Goal: Task Accomplishment & Management: Manage account settings

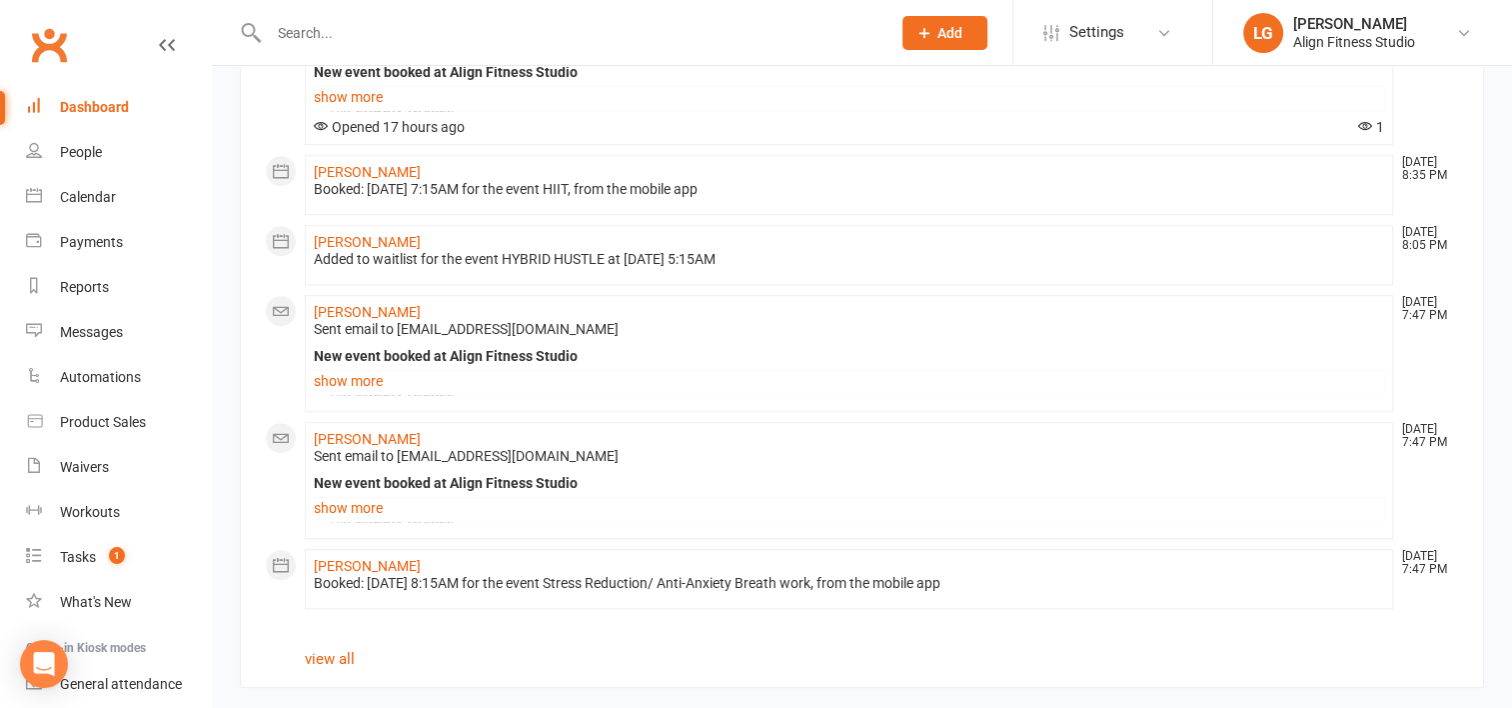
click at [360, 38] on input "text" at bounding box center [570, 33] width 614 height 28
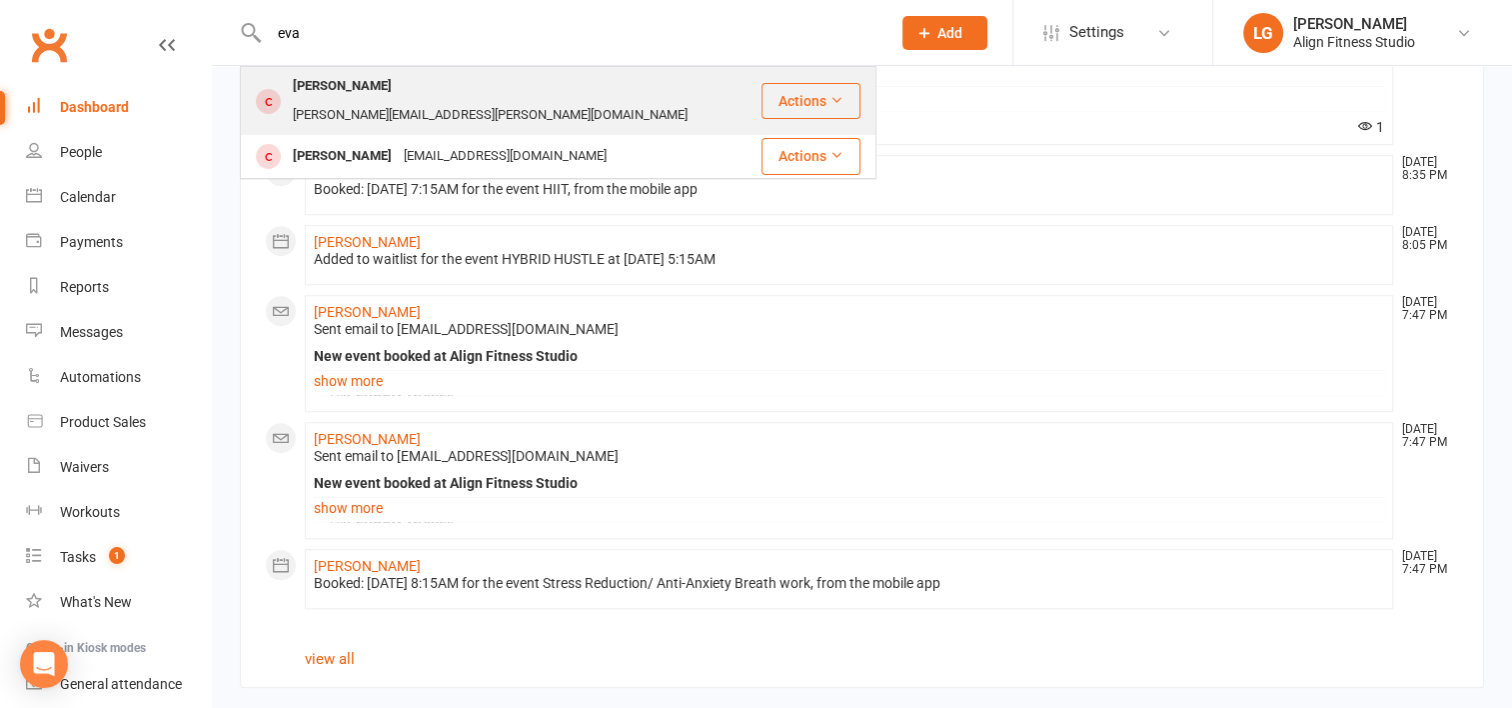
type input "eva"
click at [384, 101] on div "eva.buckley@live.com" at bounding box center [490, 115] width 407 height 29
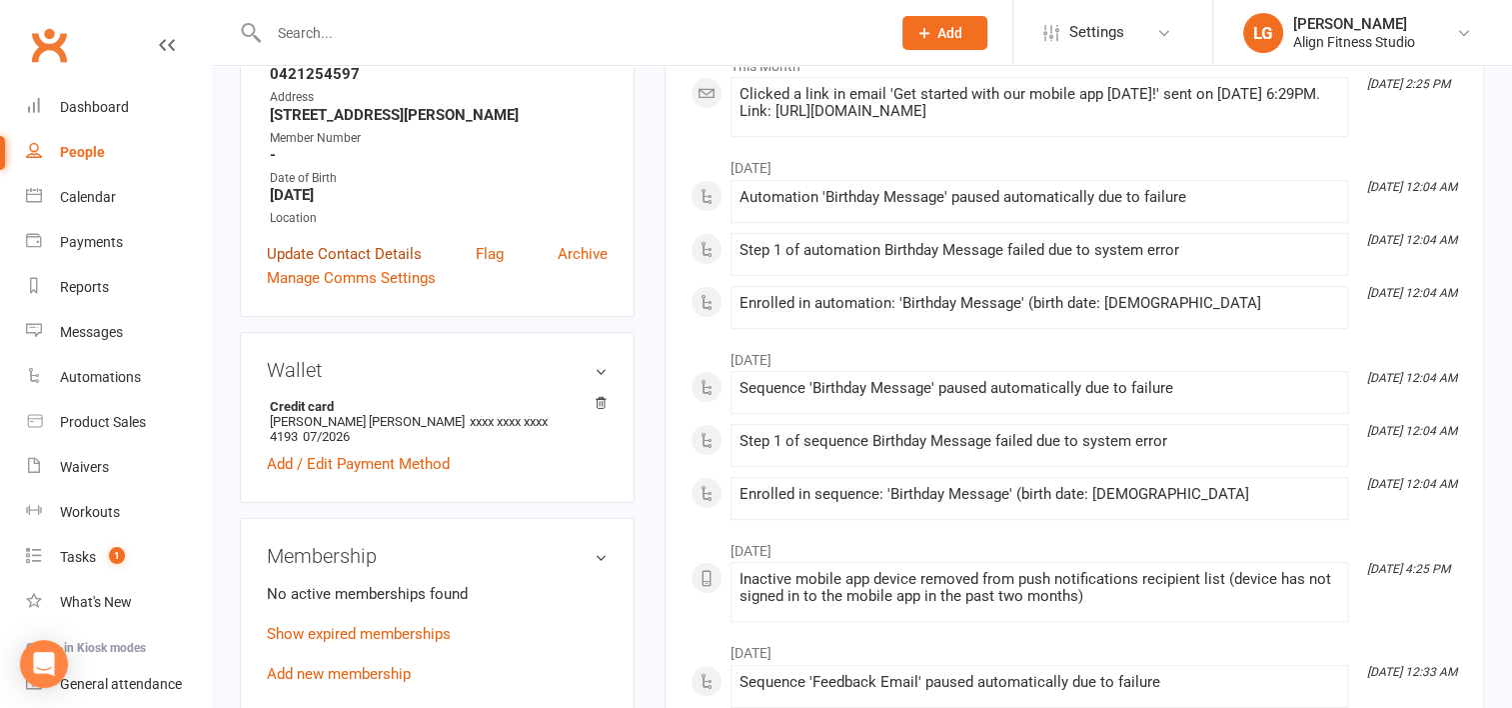
scroll to position [356, 0]
click at [357, 624] on link "Show expired memberships" at bounding box center [359, 633] width 184 height 18
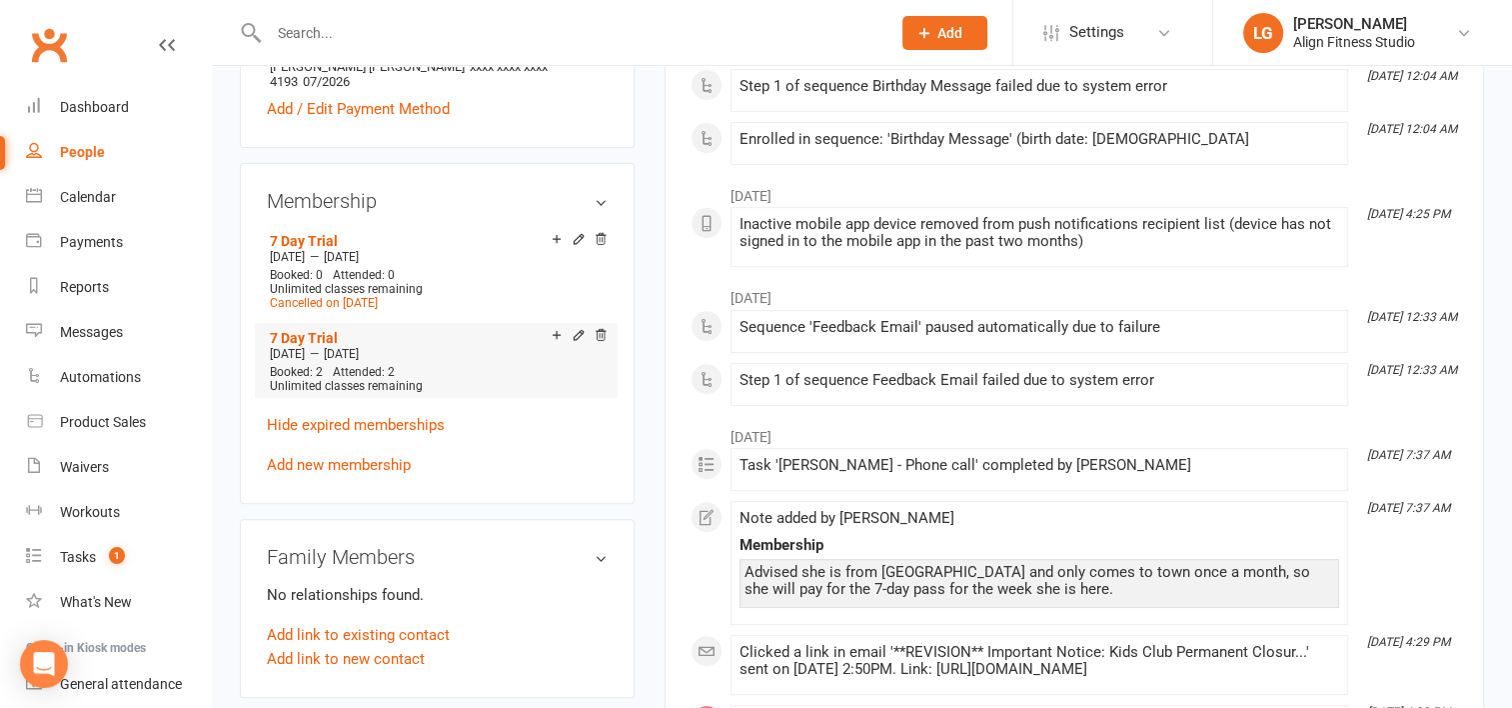
scroll to position [0, 0]
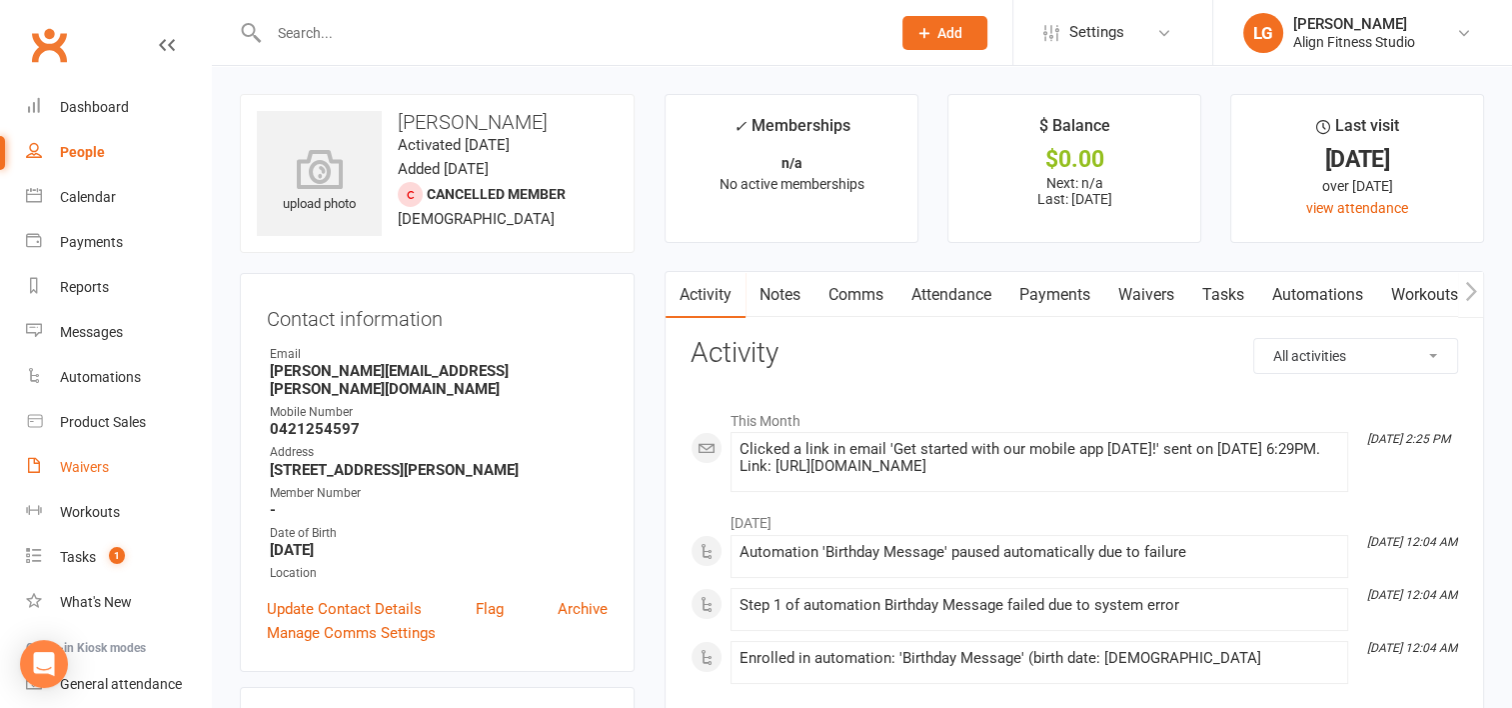
click at [98, 469] on div "Waivers" at bounding box center [84, 467] width 49 height 16
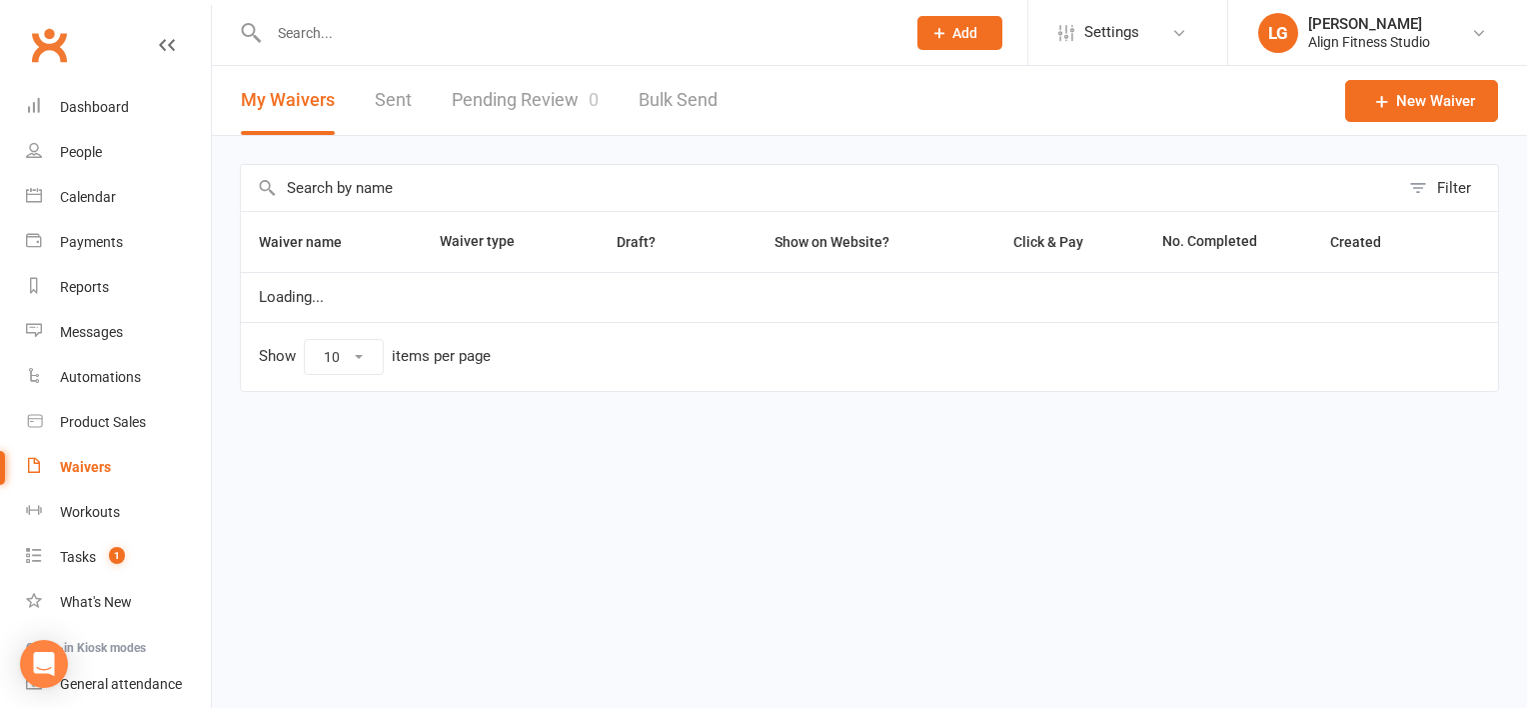
select select "100"
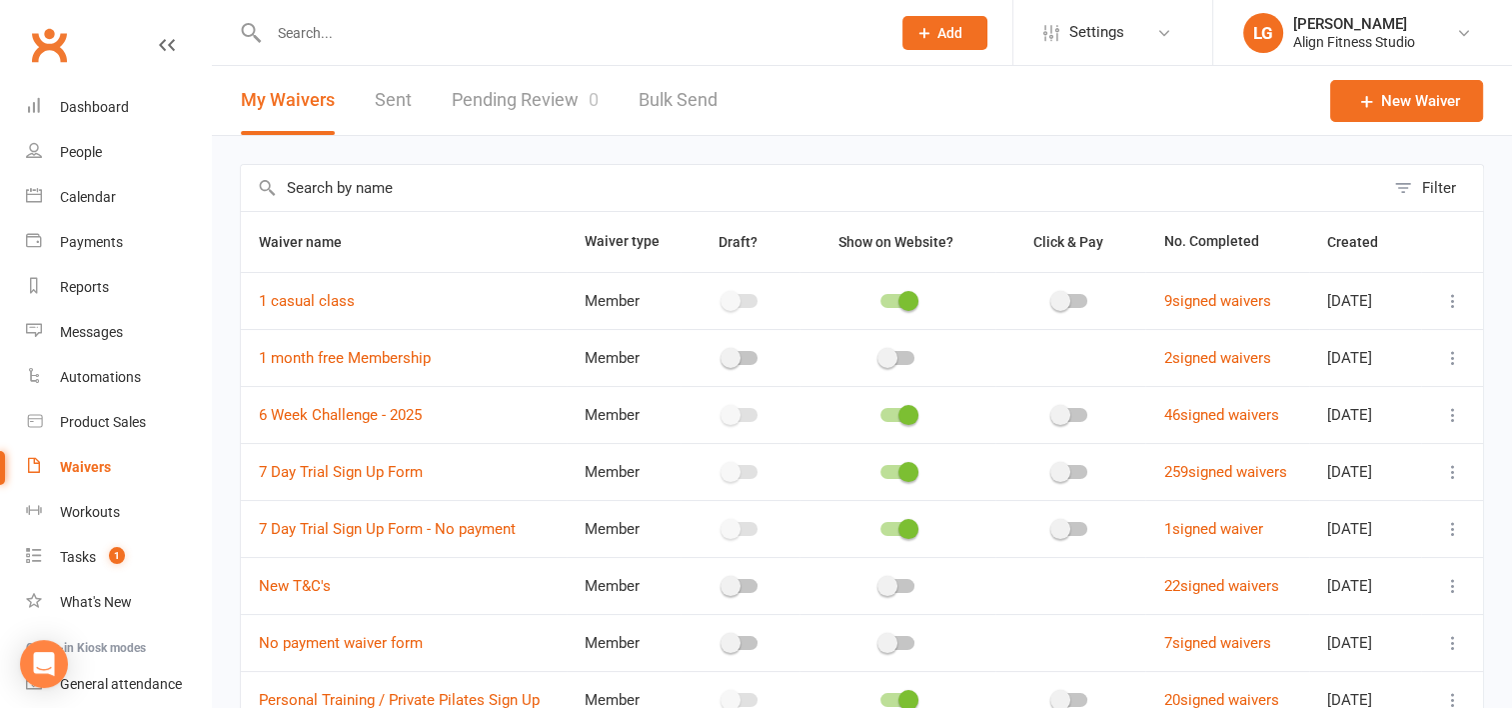
click at [98, 469] on div "Waivers" at bounding box center [85, 467] width 51 height 16
click at [79, 474] on div "Waivers" at bounding box center [85, 467] width 51 height 16
click at [86, 465] on div "Waivers" at bounding box center [85, 467] width 51 height 16
click at [492, 108] on link "Pending Review 0" at bounding box center [525, 100] width 147 height 69
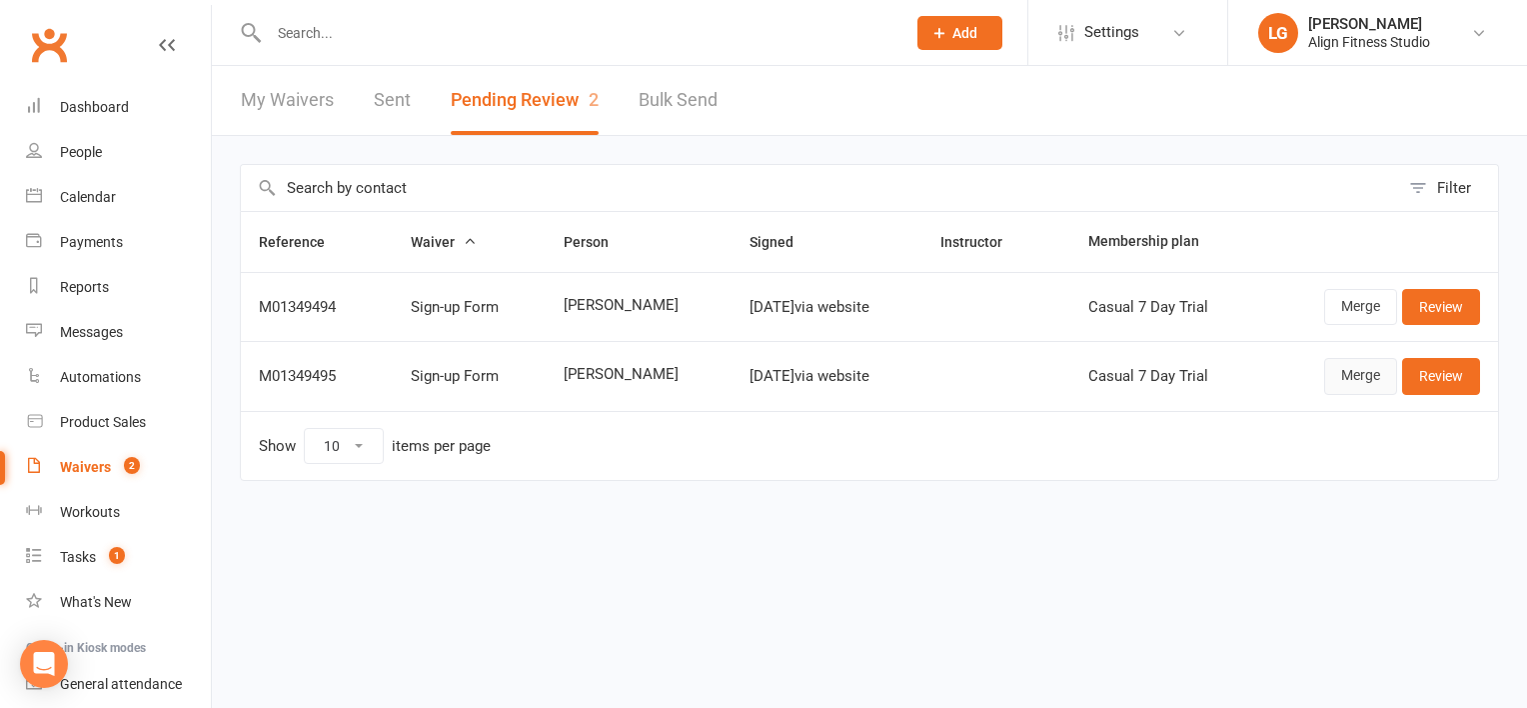
click at [1367, 373] on link "Merge" at bounding box center [1360, 376] width 73 height 36
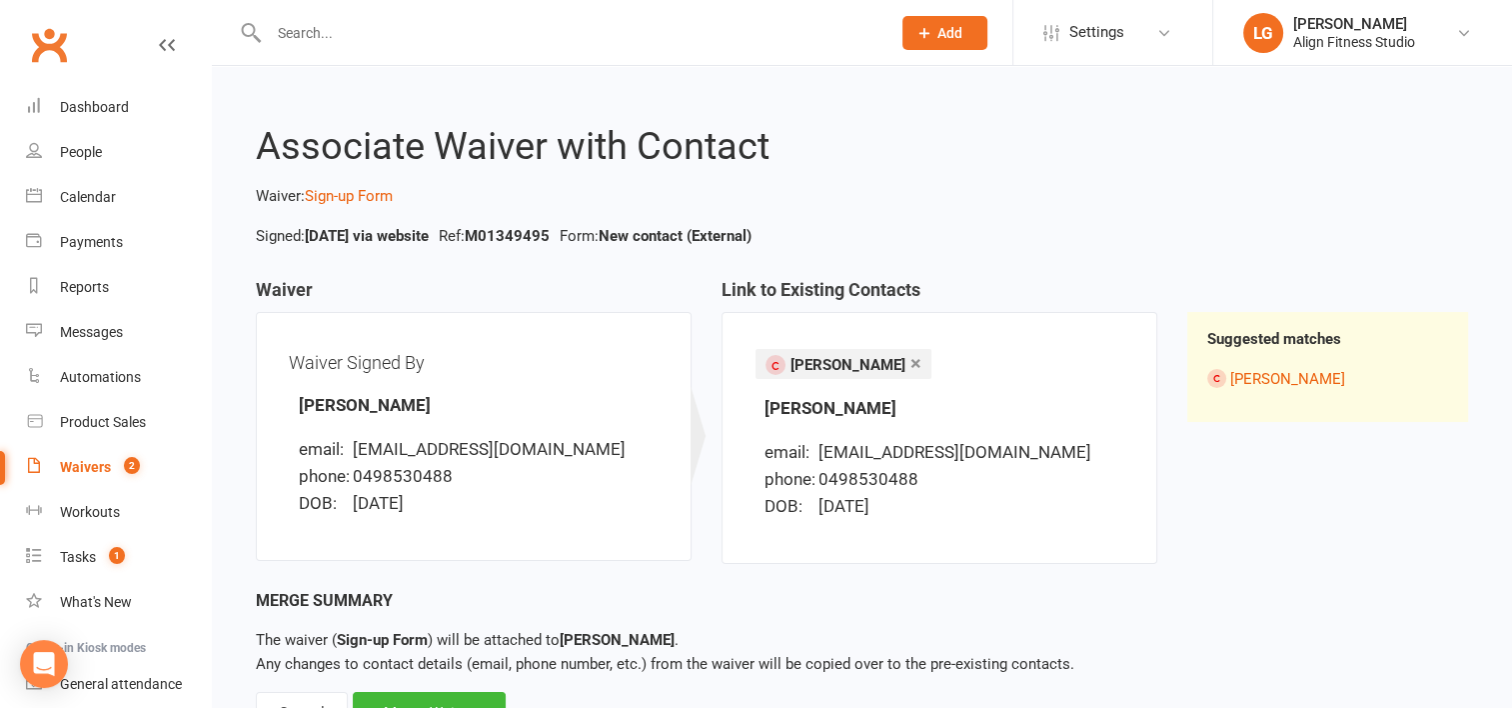
click at [352, 20] on input "text" at bounding box center [570, 33] width 614 height 28
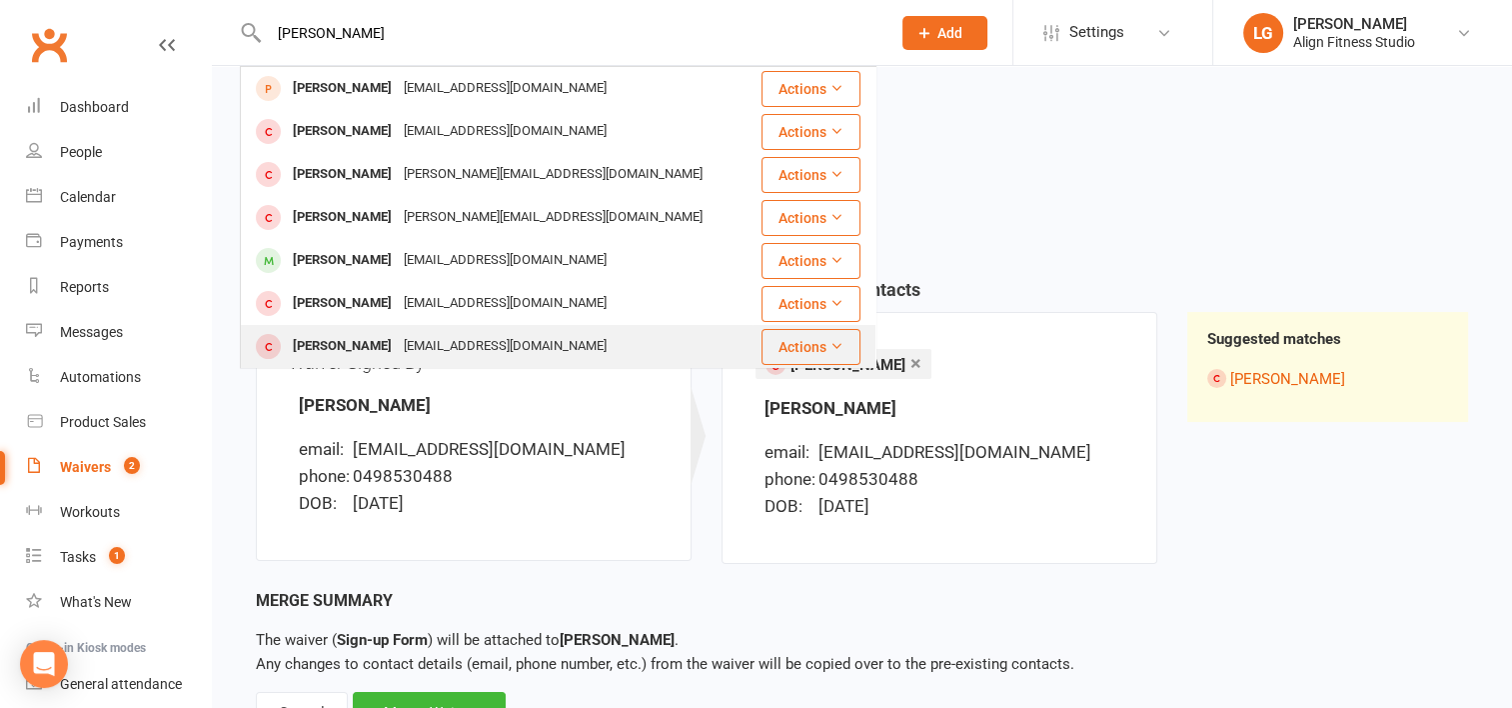
type input "sophie"
click at [444, 330] on div "Sophie Greenslade svgreenslade@gmail.com" at bounding box center [497, 346] width 510 height 41
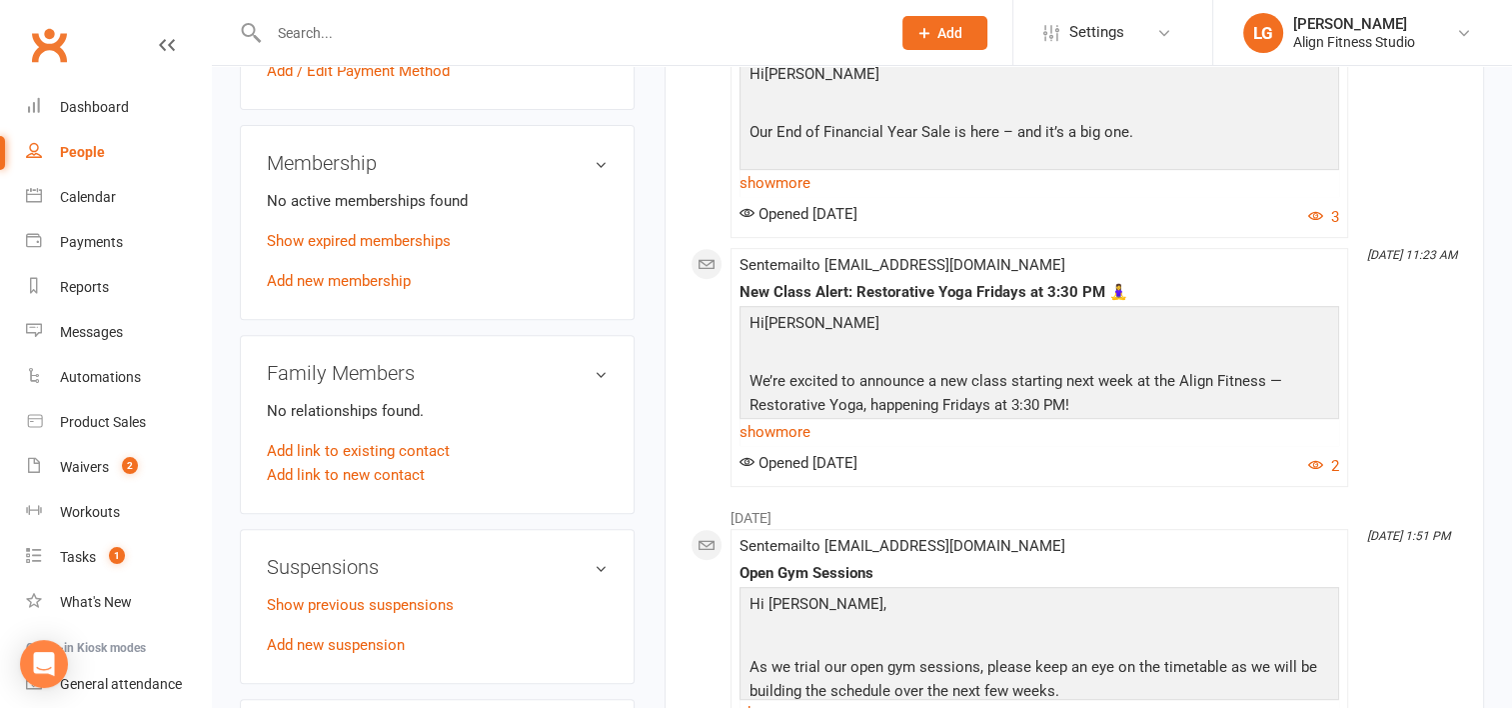
scroll to position [714, 0]
click at [384, 241] on link "Show expired memberships" at bounding box center [359, 242] width 184 height 18
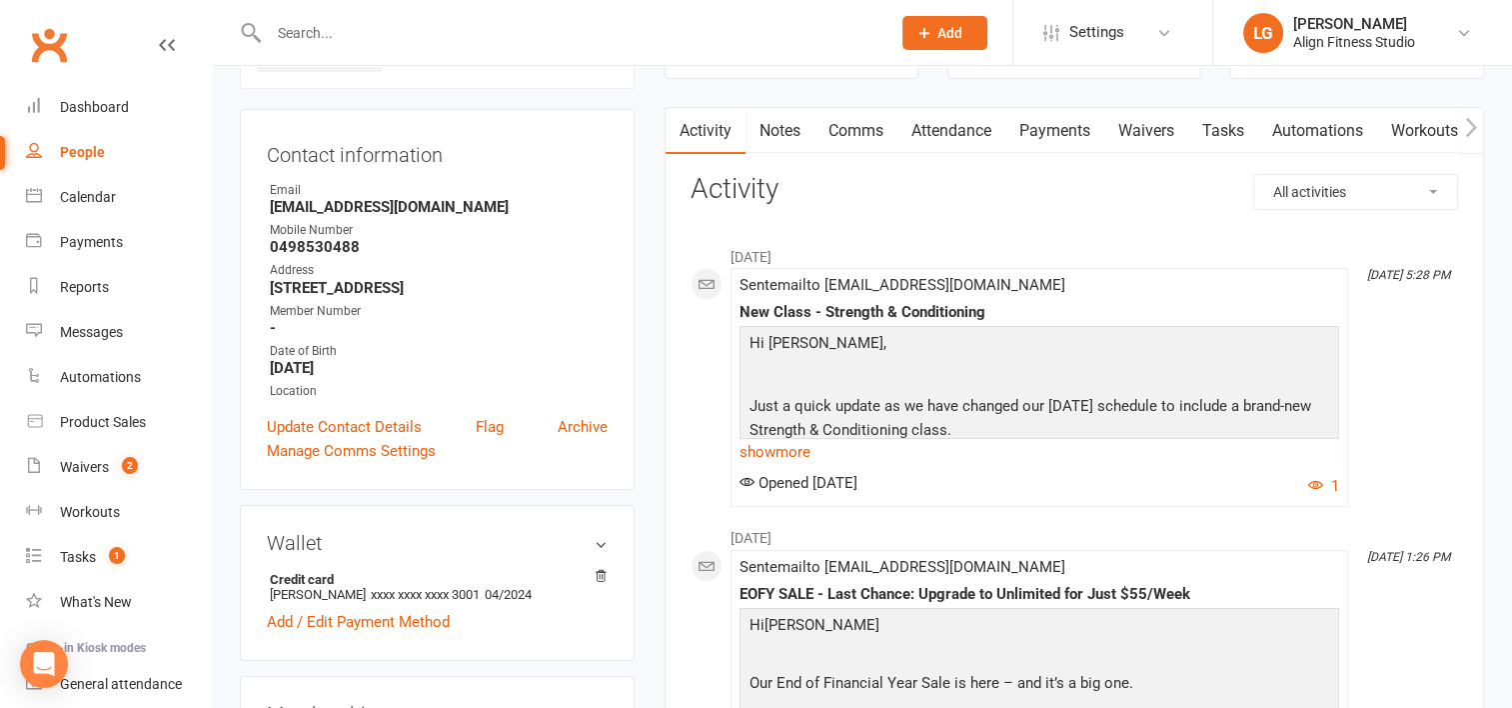
scroll to position [204, 0]
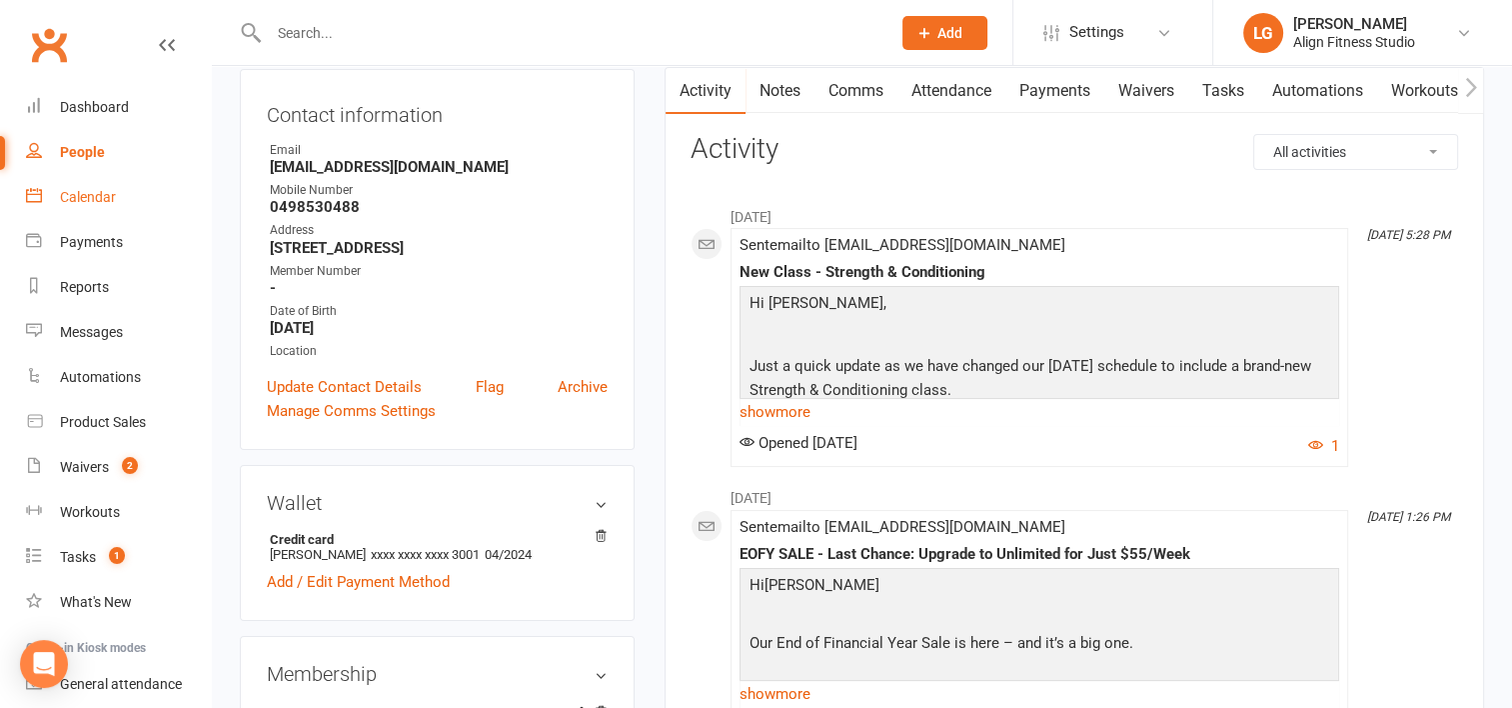
click at [83, 201] on div "Calendar" at bounding box center [88, 197] width 56 height 16
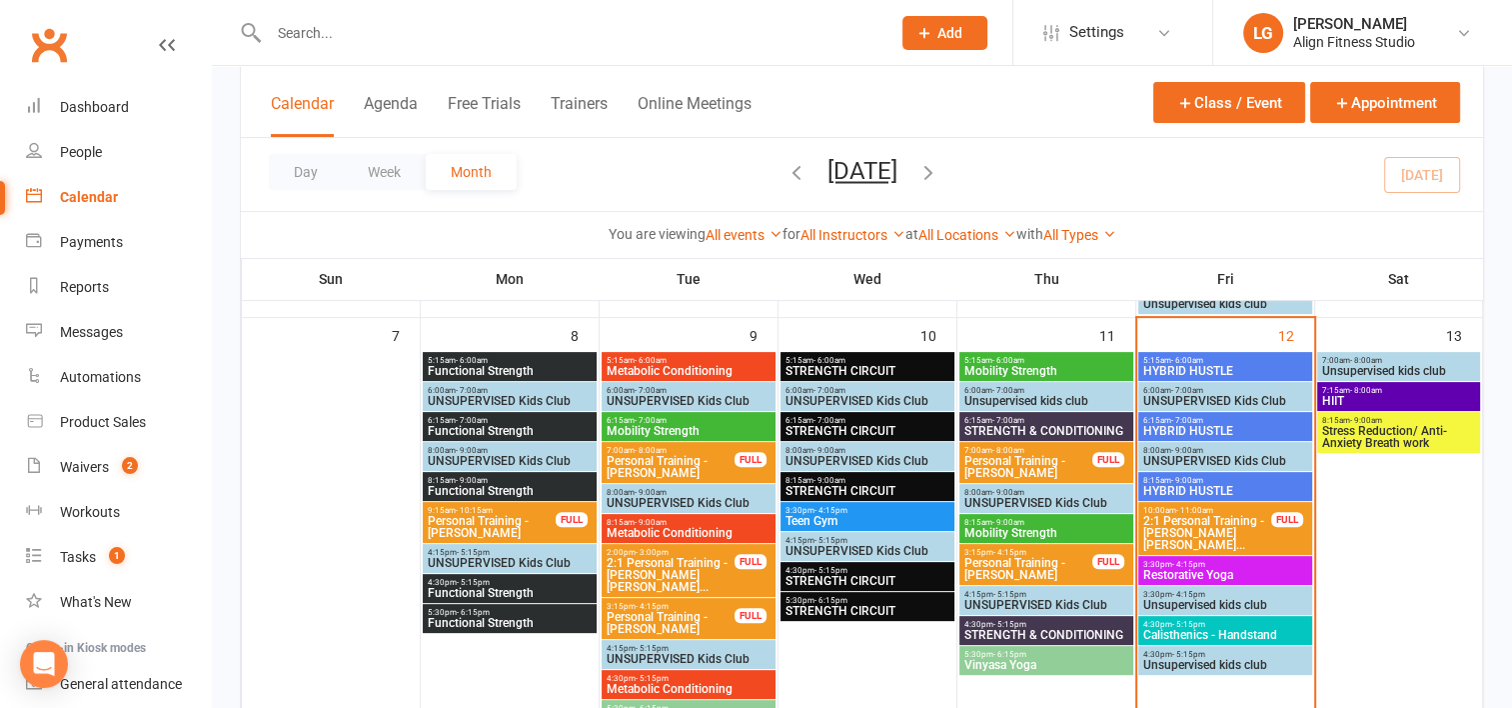
scroll to position [496, 0]
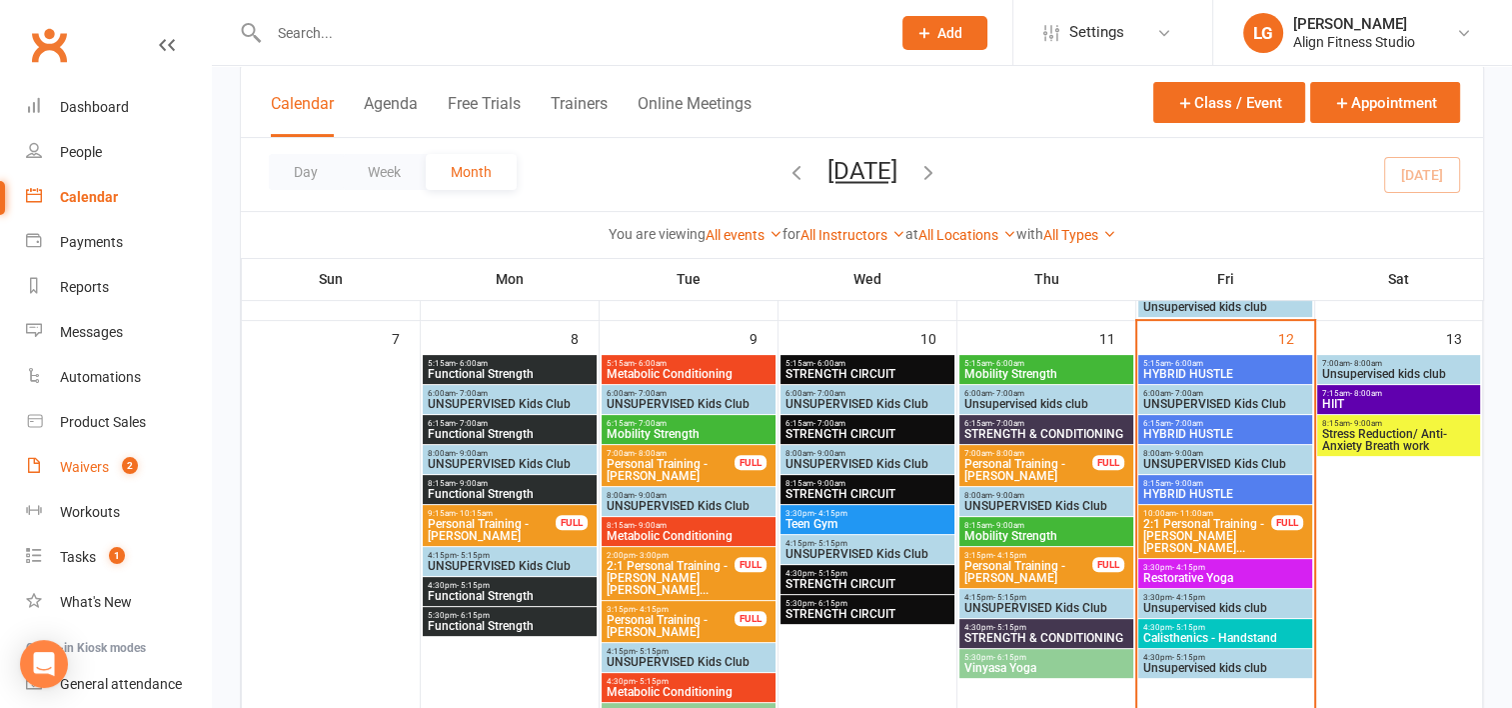
click at [82, 468] on div "Waivers" at bounding box center [84, 467] width 49 height 16
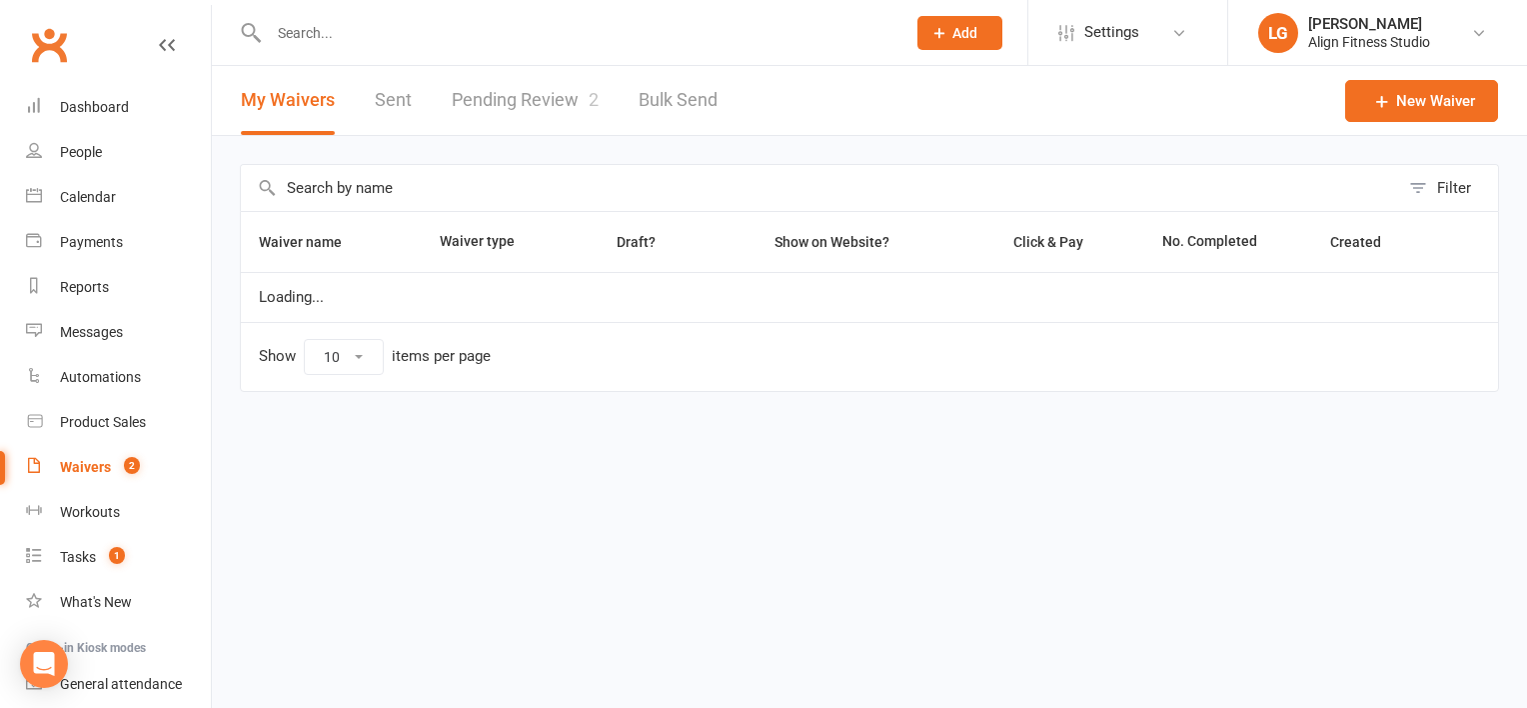
select select "100"
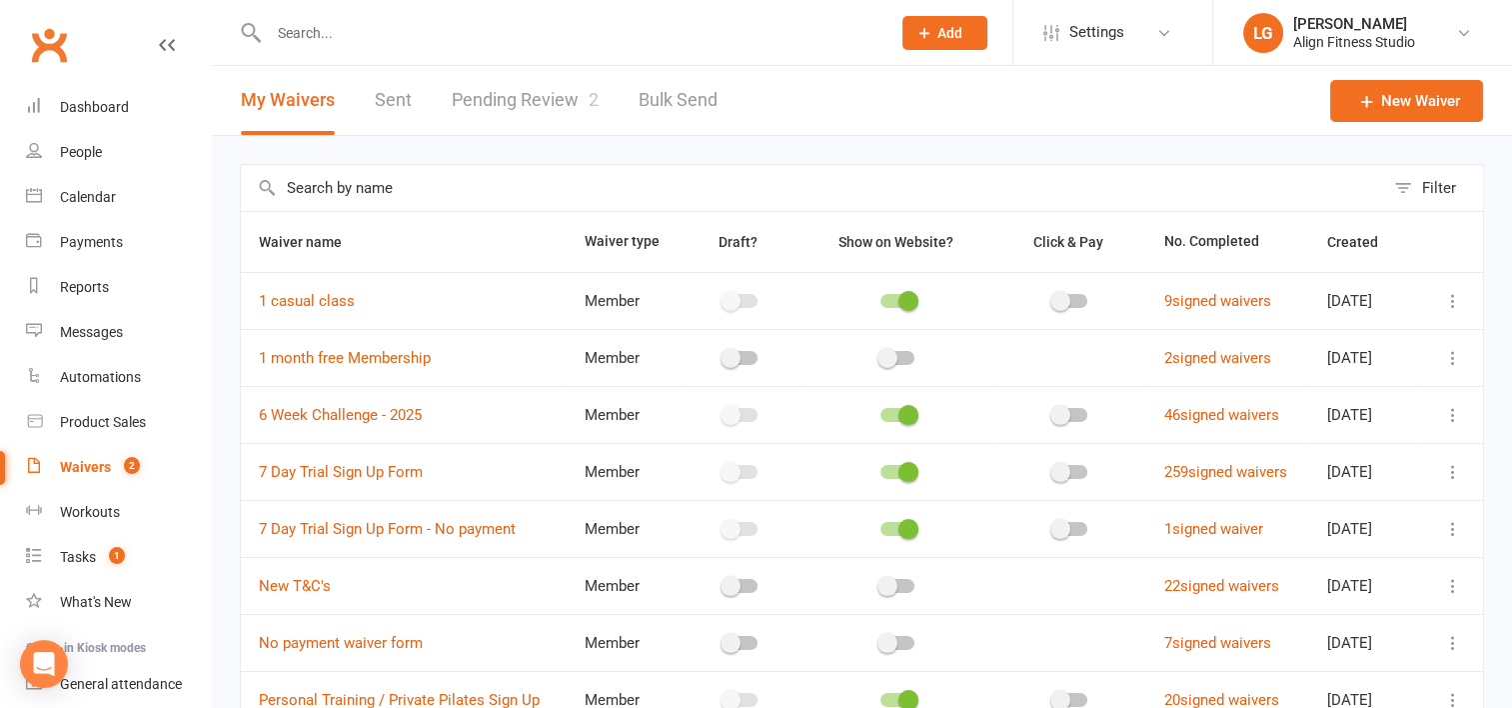
click at [524, 100] on link "Pending Review 2" at bounding box center [525, 100] width 147 height 69
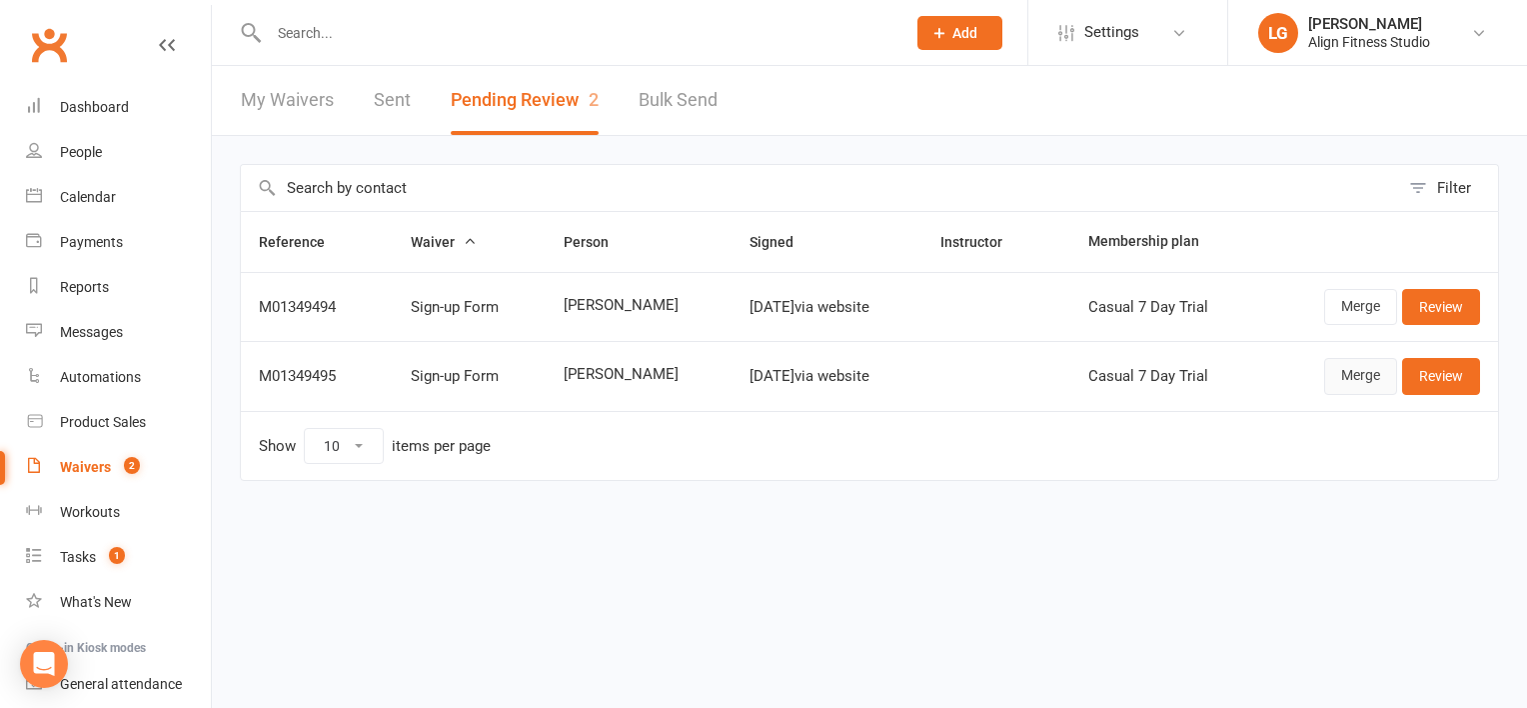
click at [1364, 377] on link "Merge" at bounding box center [1360, 376] width 73 height 36
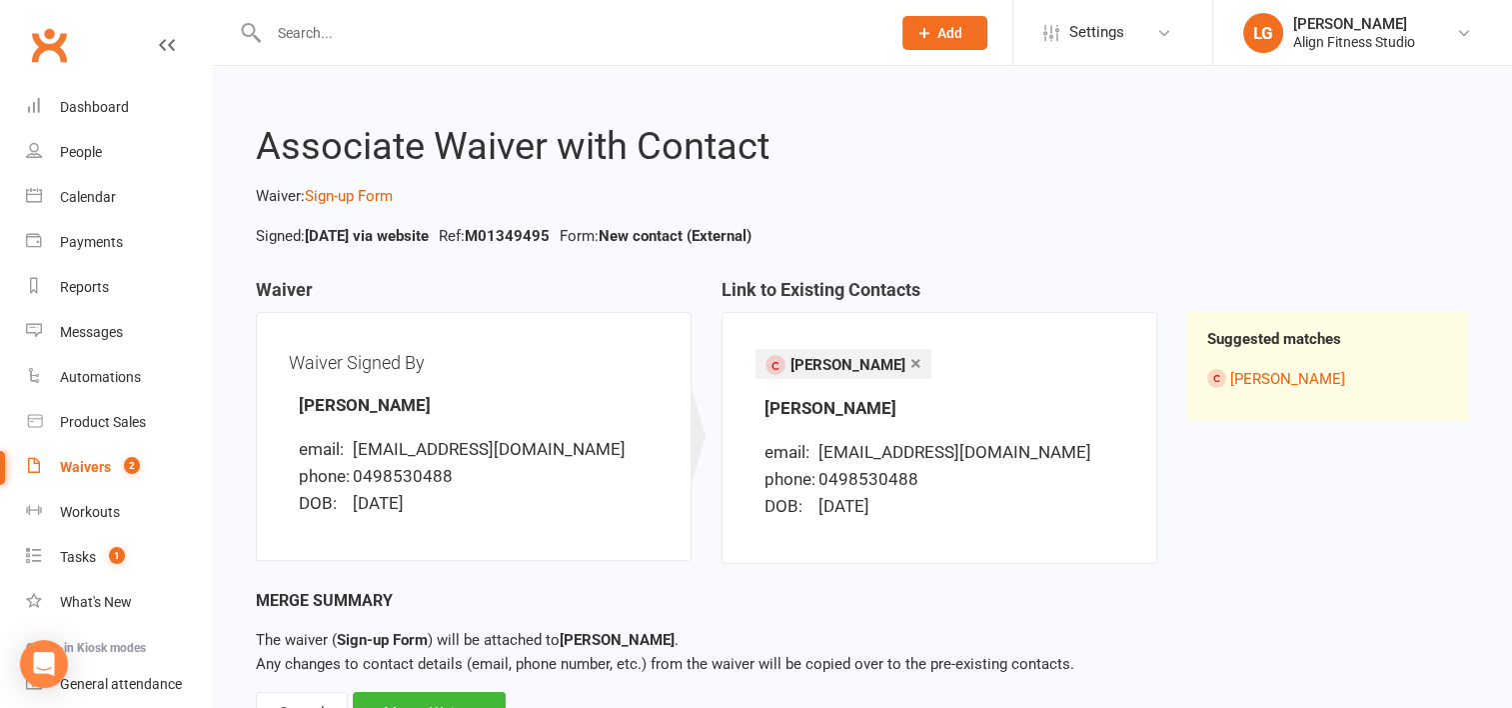
scroll to position [86, 0]
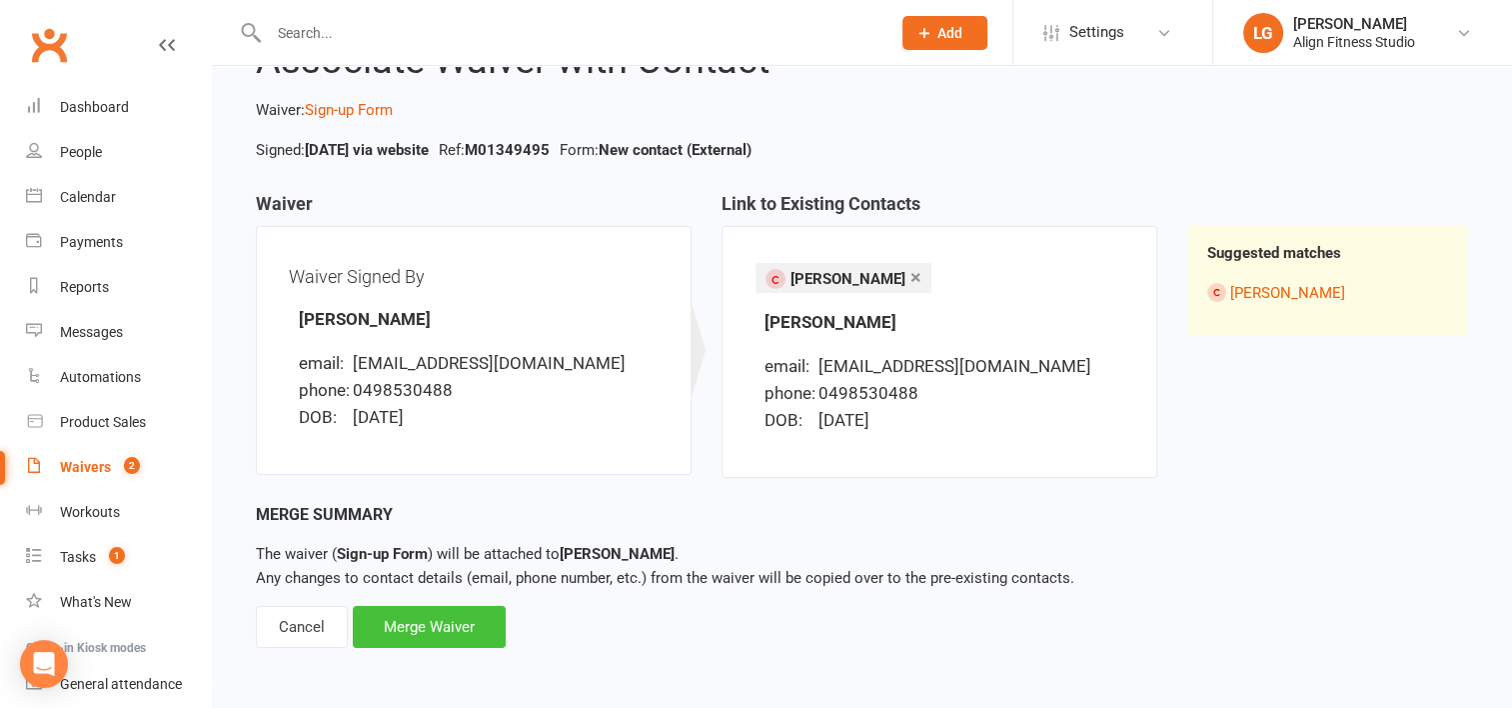
click at [425, 627] on div "Merge Waiver" at bounding box center [429, 627] width 153 height 42
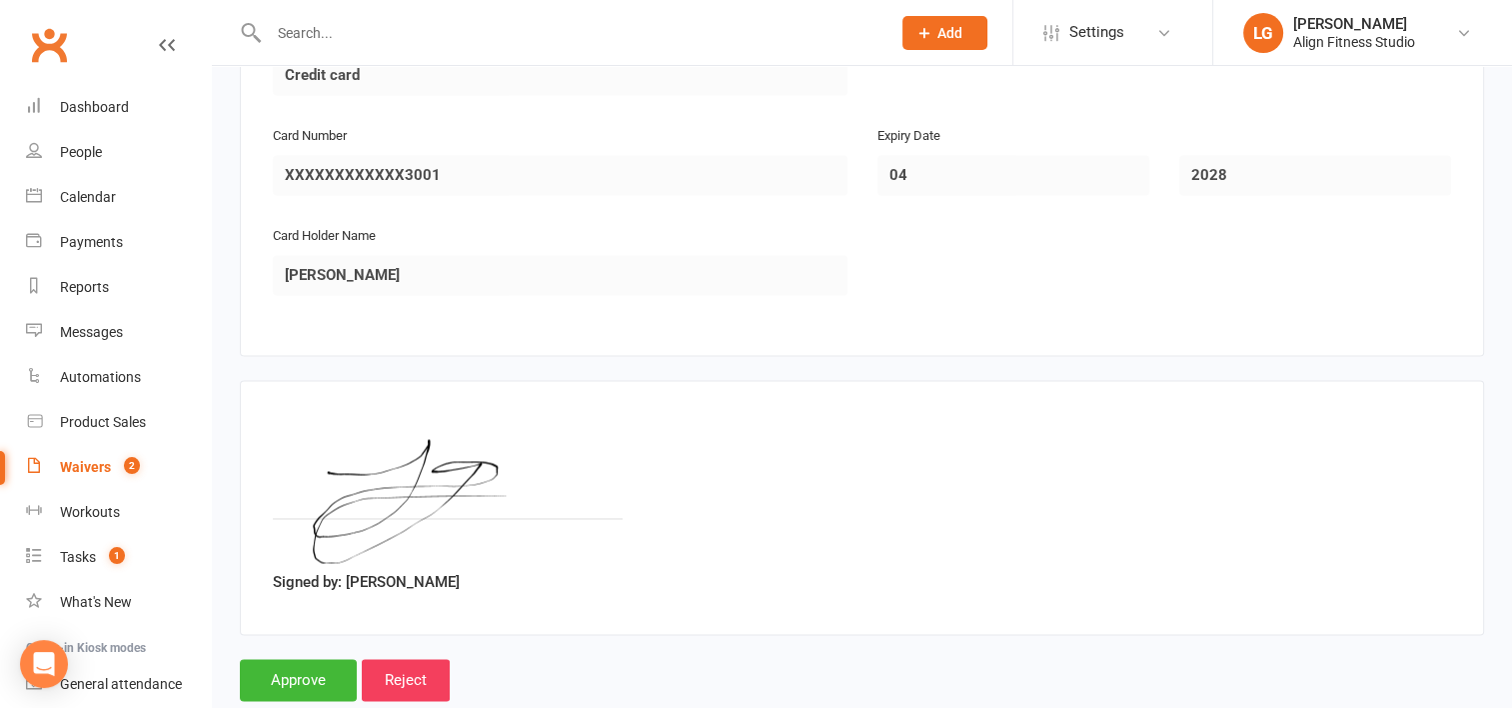
scroll to position [3081, 0]
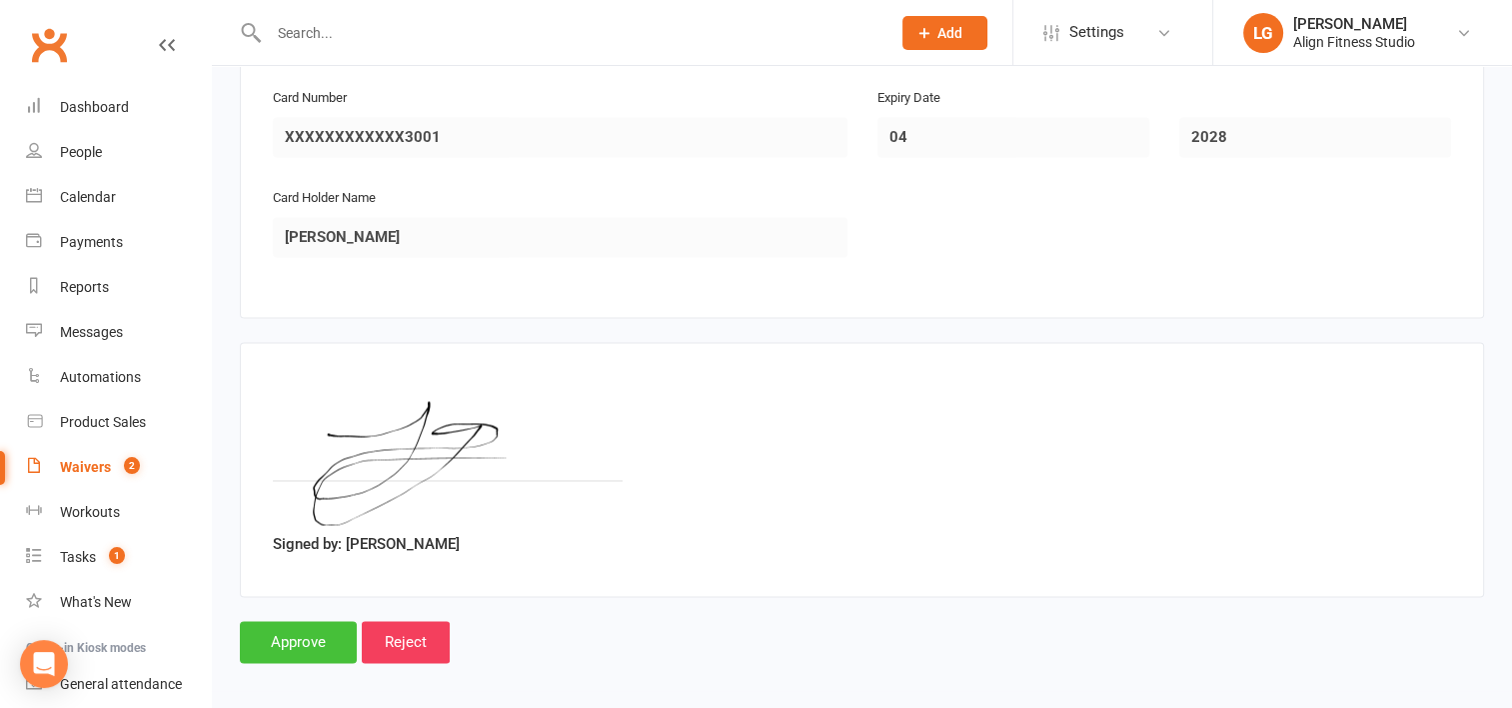
click at [309, 629] on input "Approve" at bounding box center [298, 642] width 117 height 42
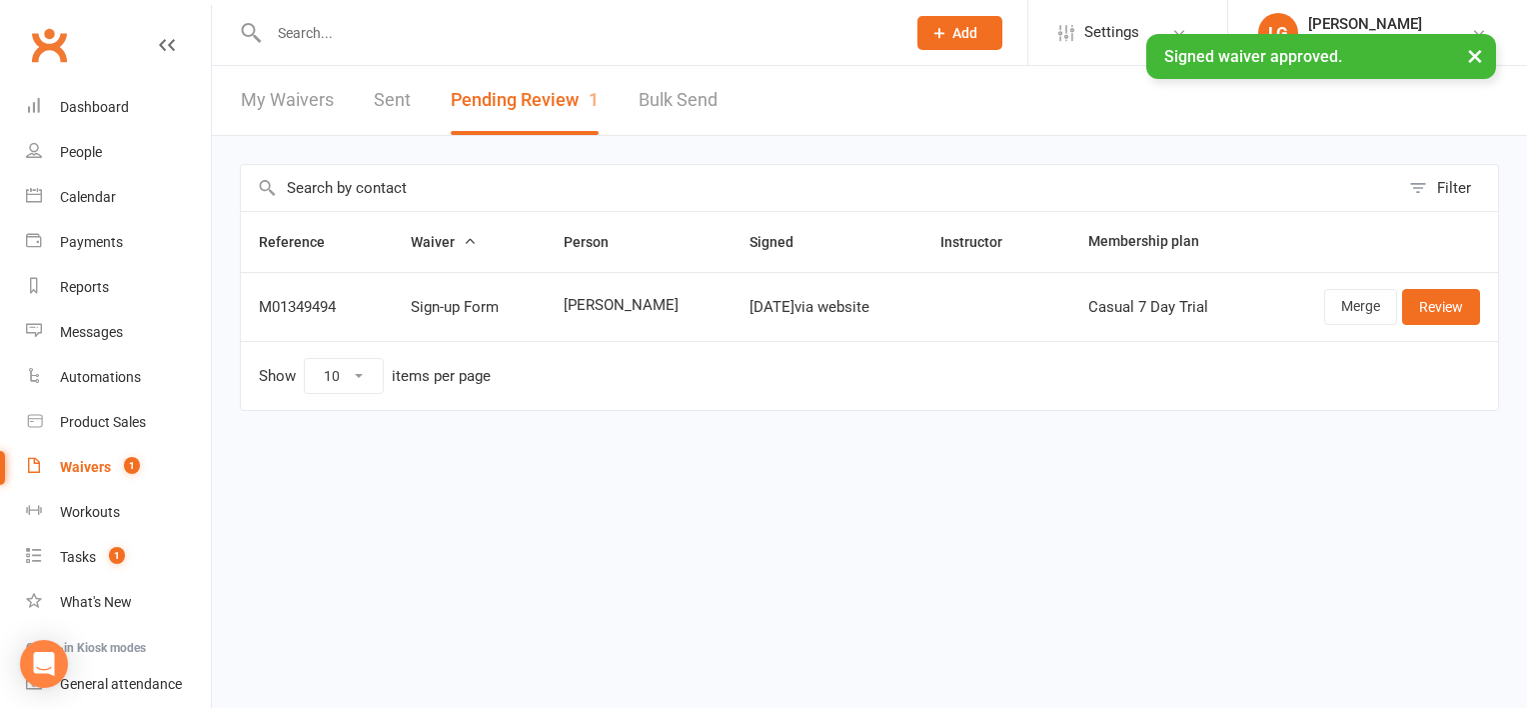
click at [333, 34] on div "× Signed waiver approved." at bounding box center [750, 34] width 1501 height 0
click at [329, 25] on input "text" at bounding box center [577, 33] width 629 height 28
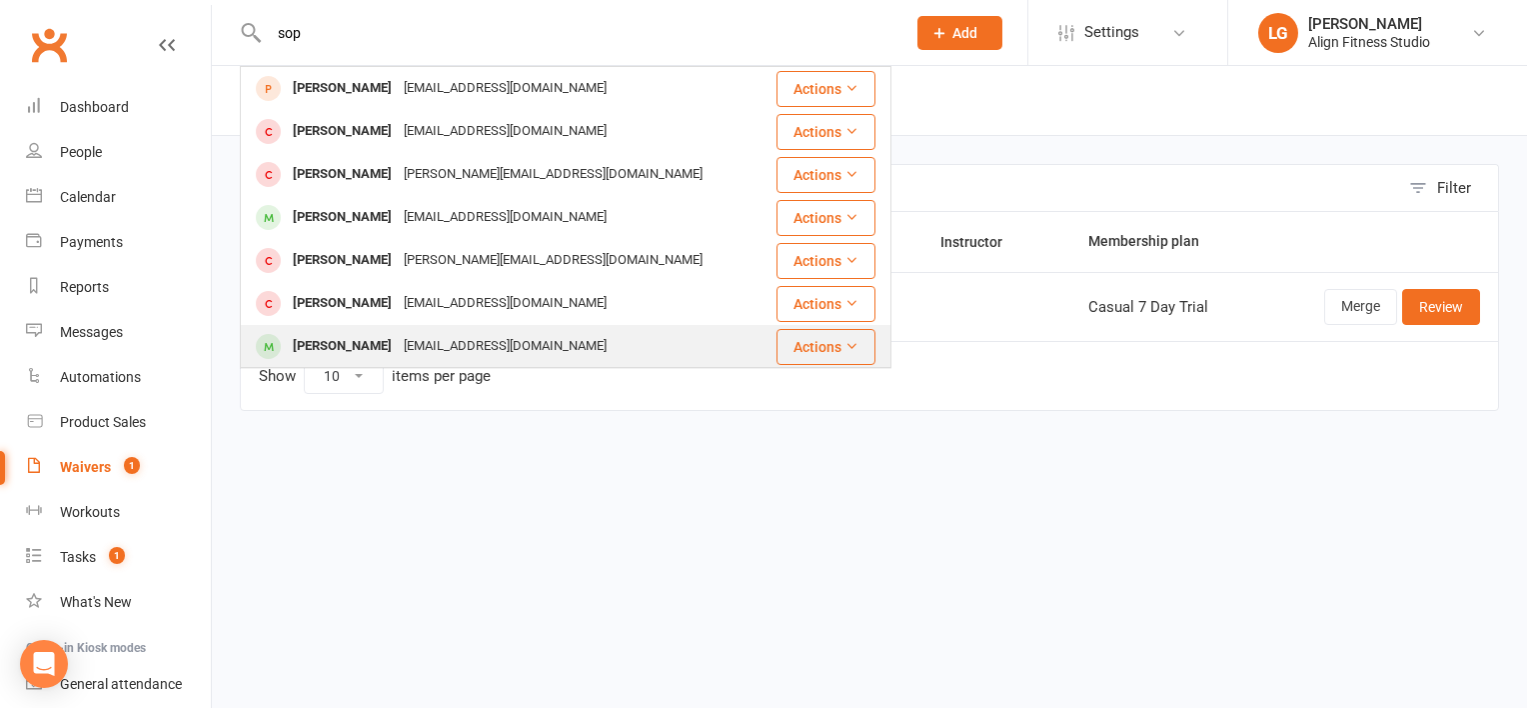
type input "sop"
click at [398, 347] on div "Sophie Greenslade" at bounding box center [342, 346] width 111 height 29
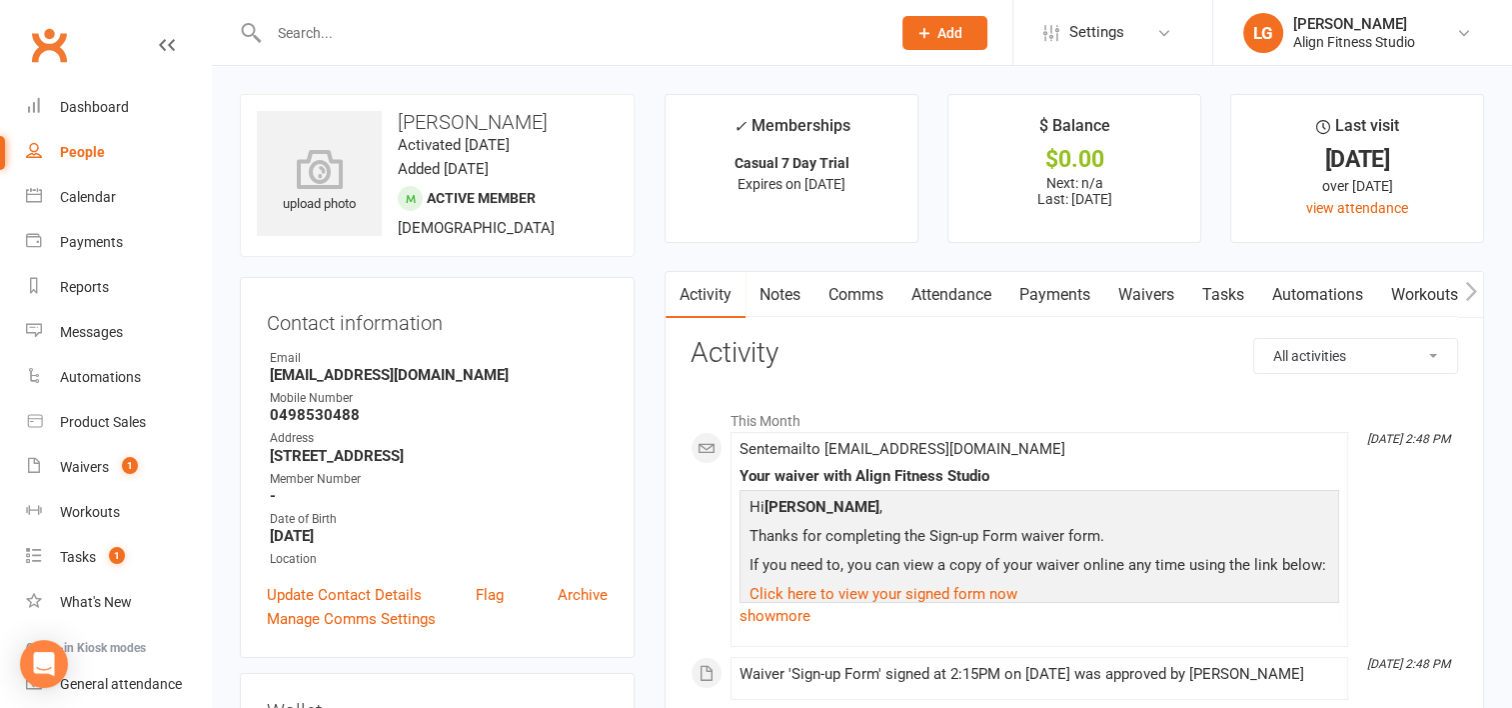
click at [1465, 283] on icon "button" at bounding box center [1471, 291] width 12 height 21
click at [1383, 284] on link "Mobile App" at bounding box center [1376, 295] width 108 height 46
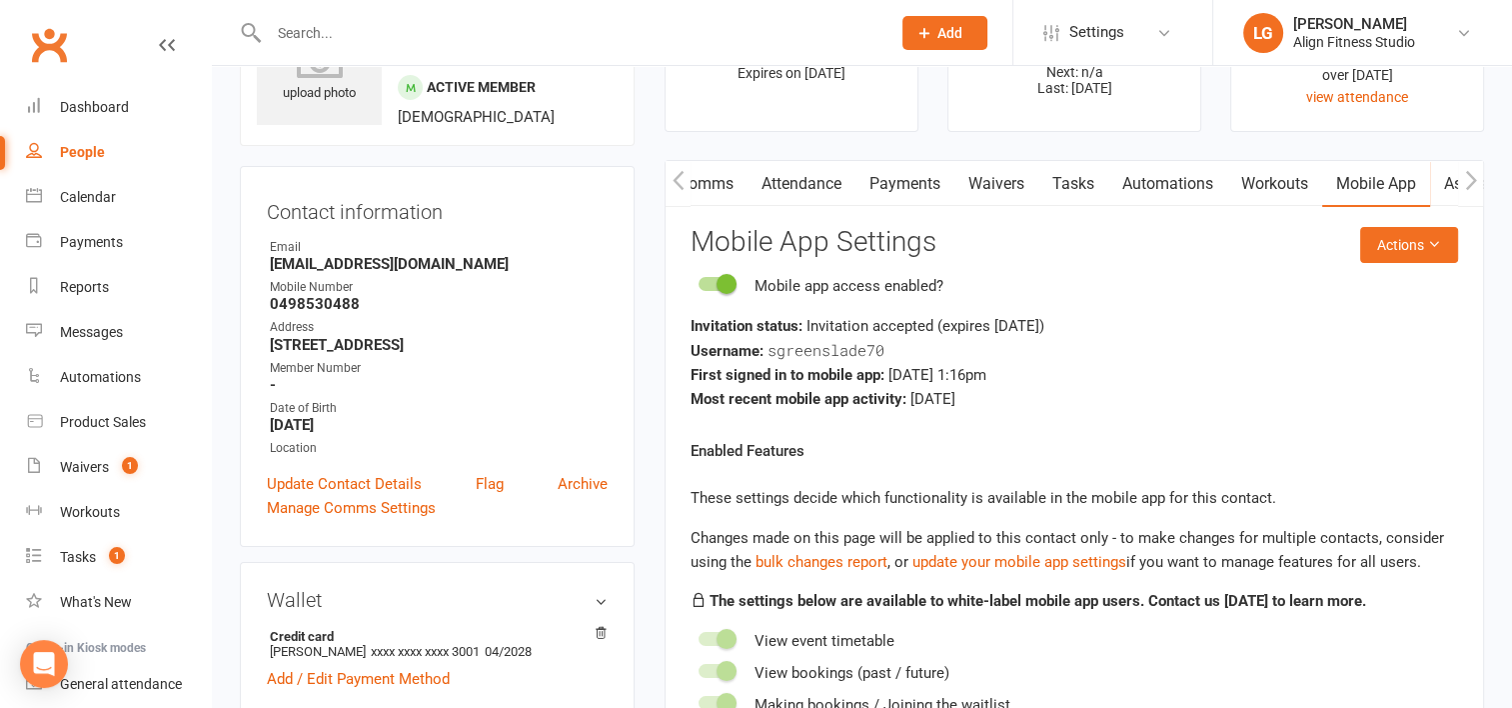
scroll to position [112, 0]
click at [1400, 243] on button "Actions" at bounding box center [1409, 244] width 98 height 36
click at [674, 174] on icon "button" at bounding box center [679, 179] width 12 height 21
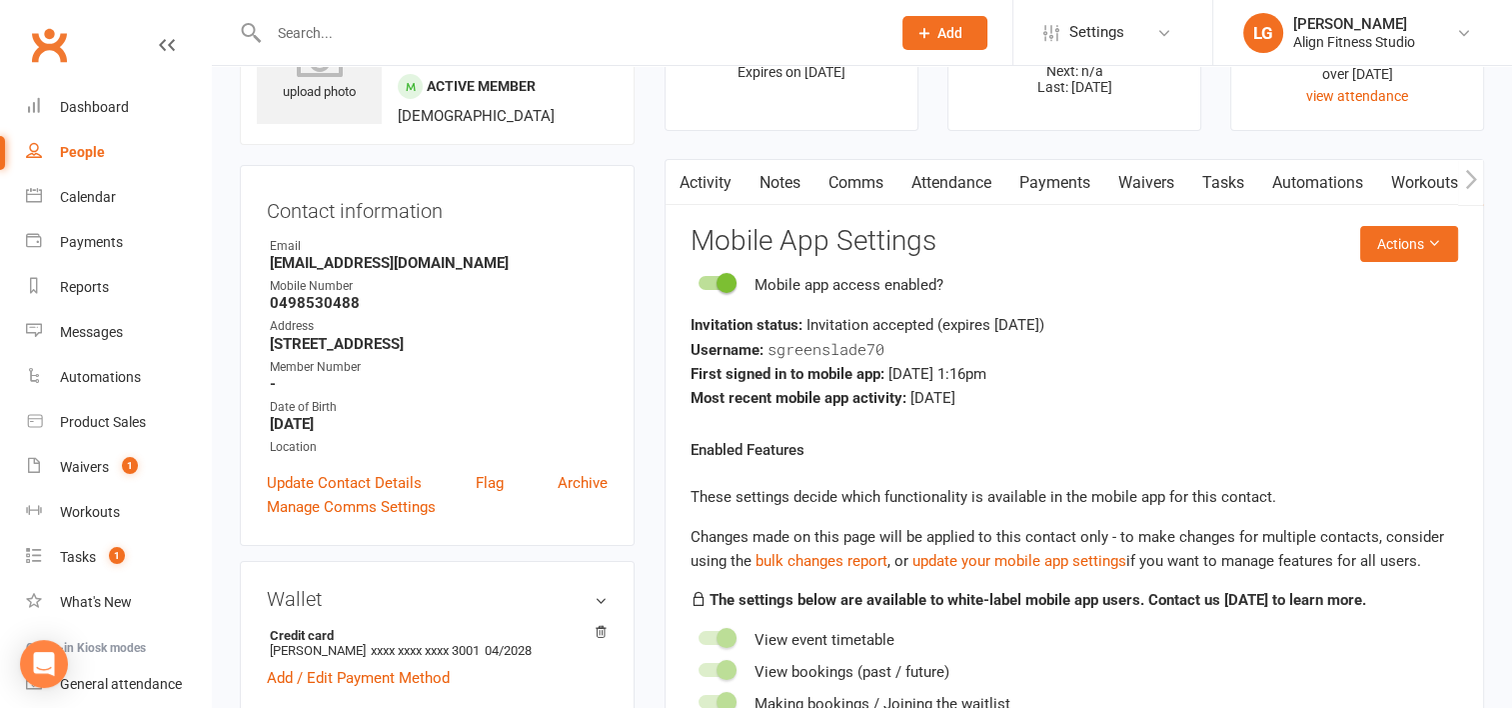
click at [707, 180] on link "Activity" at bounding box center [706, 183] width 80 height 46
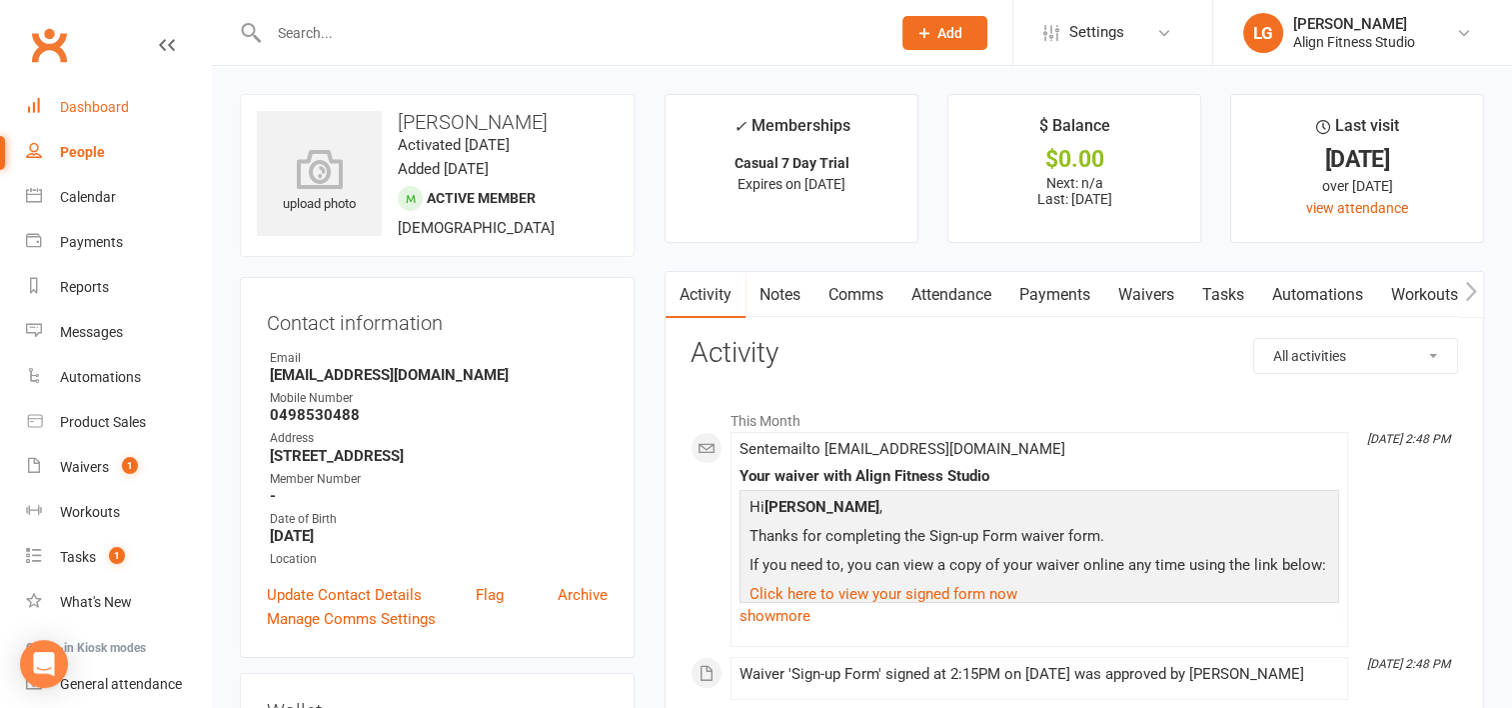
click at [101, 107] on div "Dashboard" at bounding box center [94, 107] width 69 height 16
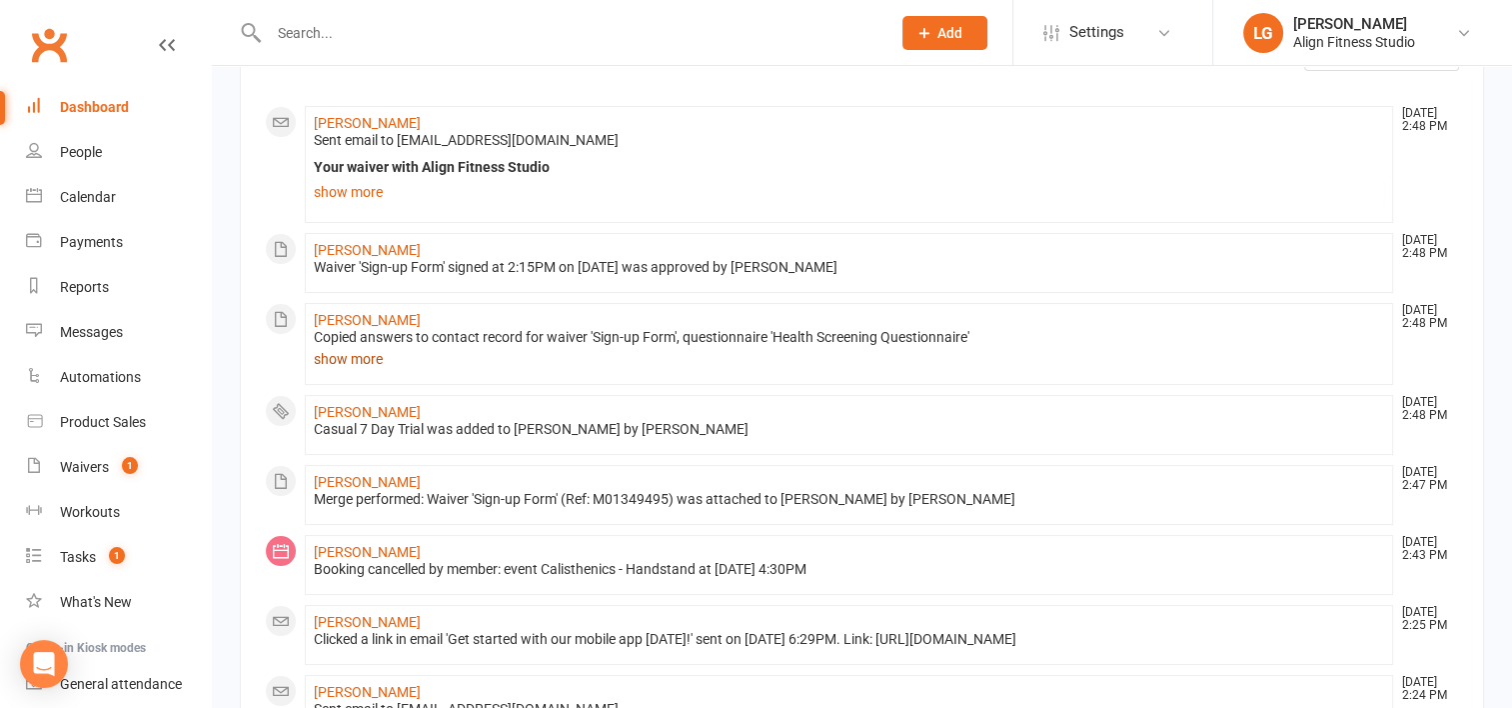
scroll to position [316, 0]
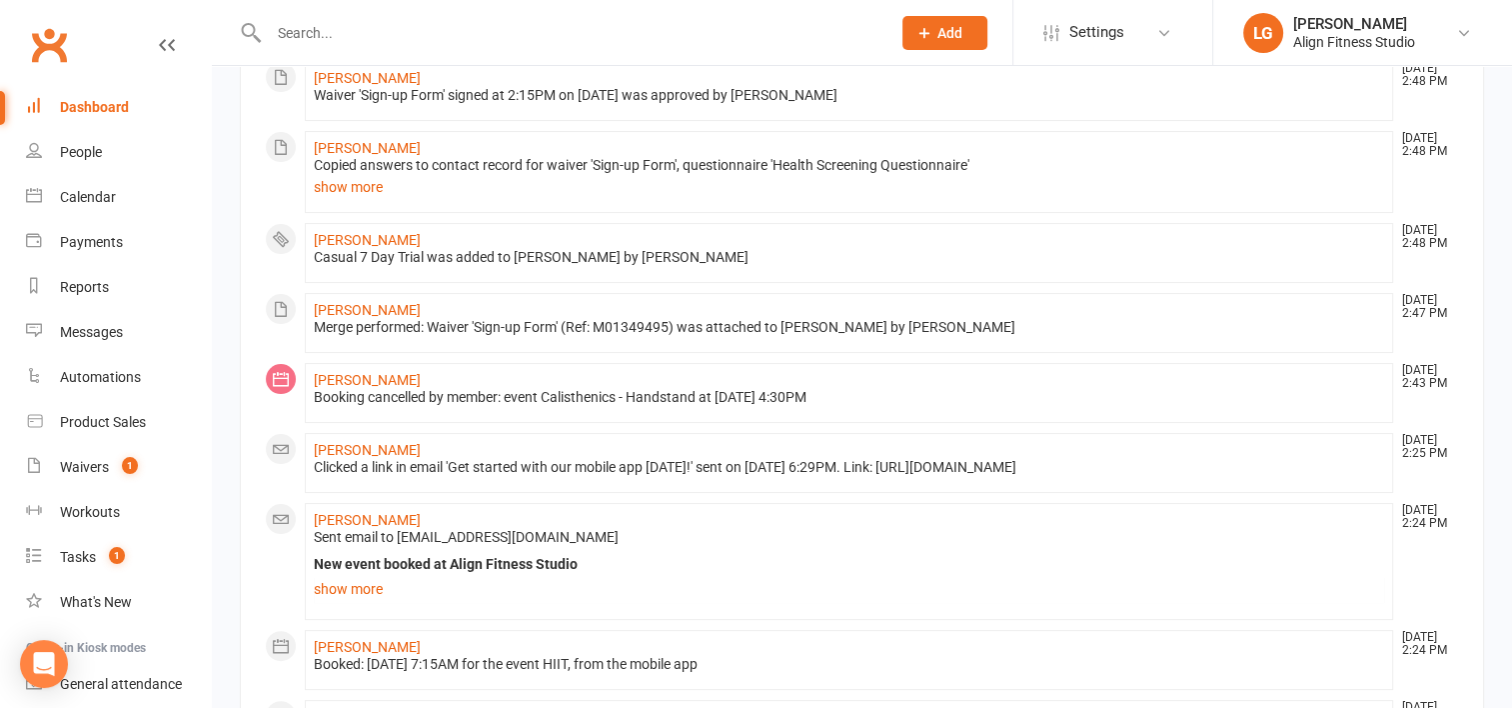
drag, startPoint x: 362, startPoint y: 16, endPoint x: 356, endPoint y: 28, distance: 13.4
click at [356, 28] on div at bounding box center [558, 32] width 637 height 65
click at [356, 28] on input "text" at bounding box center [570, 33] width 614 height 28
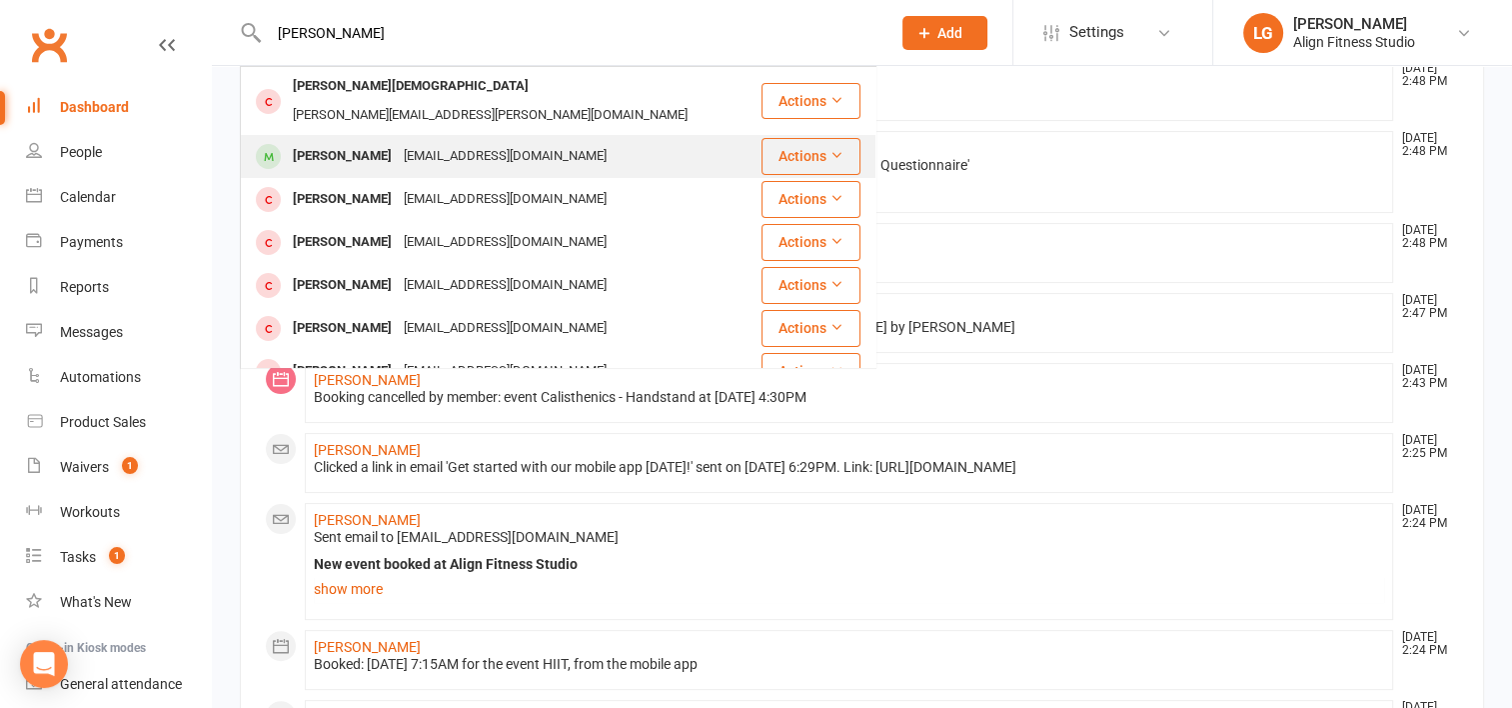
type input "amy ar"
click at [428, 142] on div "amylewis2@hotmail.com" at bounding box center [505, 156] width 215 height 29
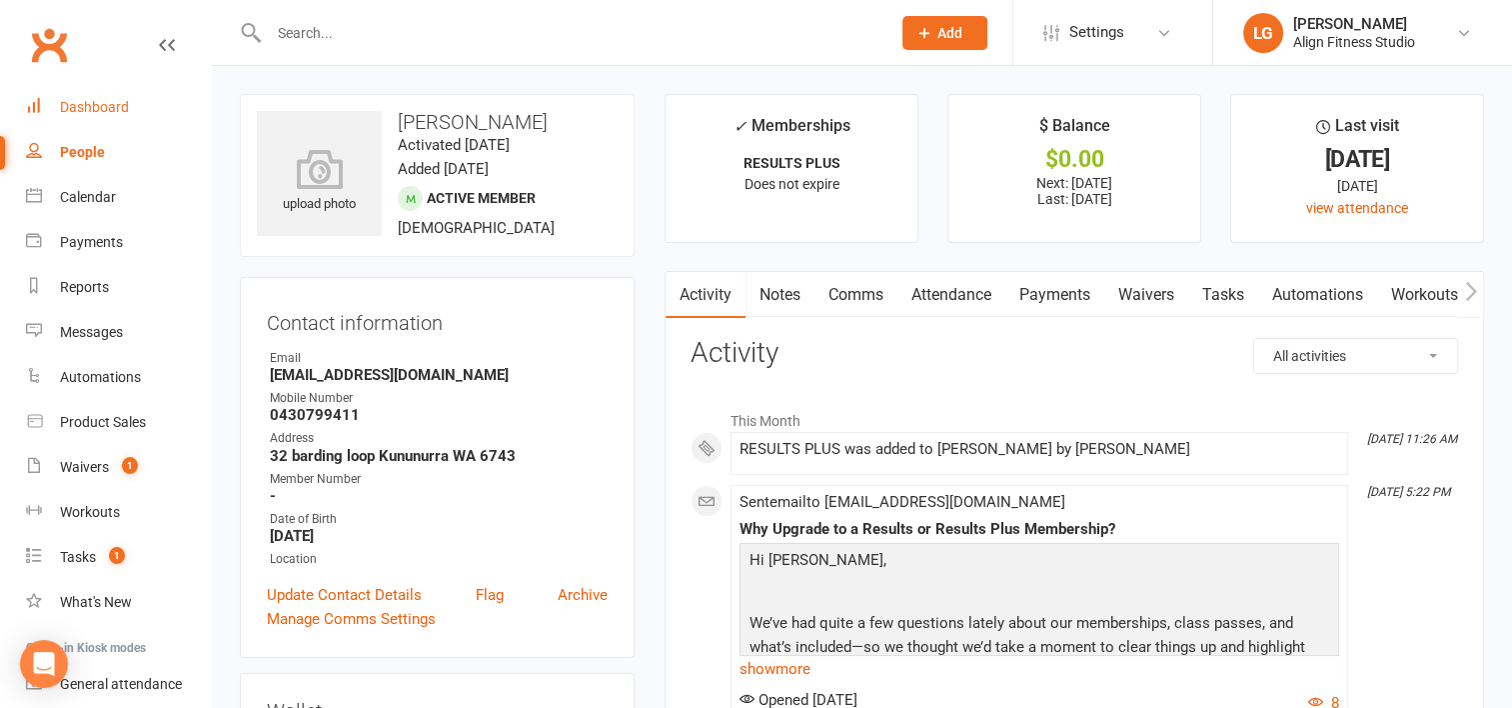
click at [120, 116] on link "Dashboard" at bounding box center [118, 107] width 185 height 45
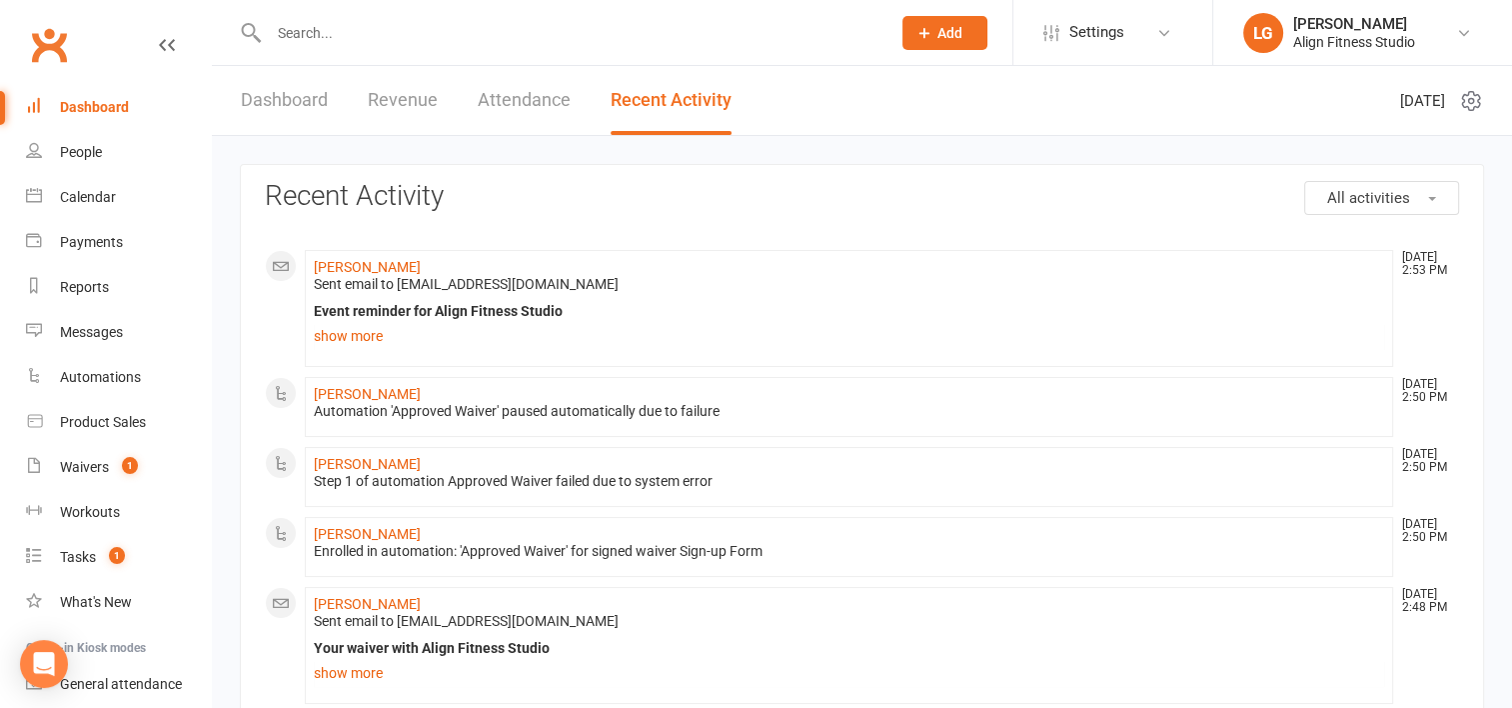
click at [436, 103] on div "Dashboard Revenue Attendance Recent Activity" at bounding box center [486, 100] width 549 height 69
click at [394, 84] on link "Revenue" at bounding box center [403, 100] width 70 height 69
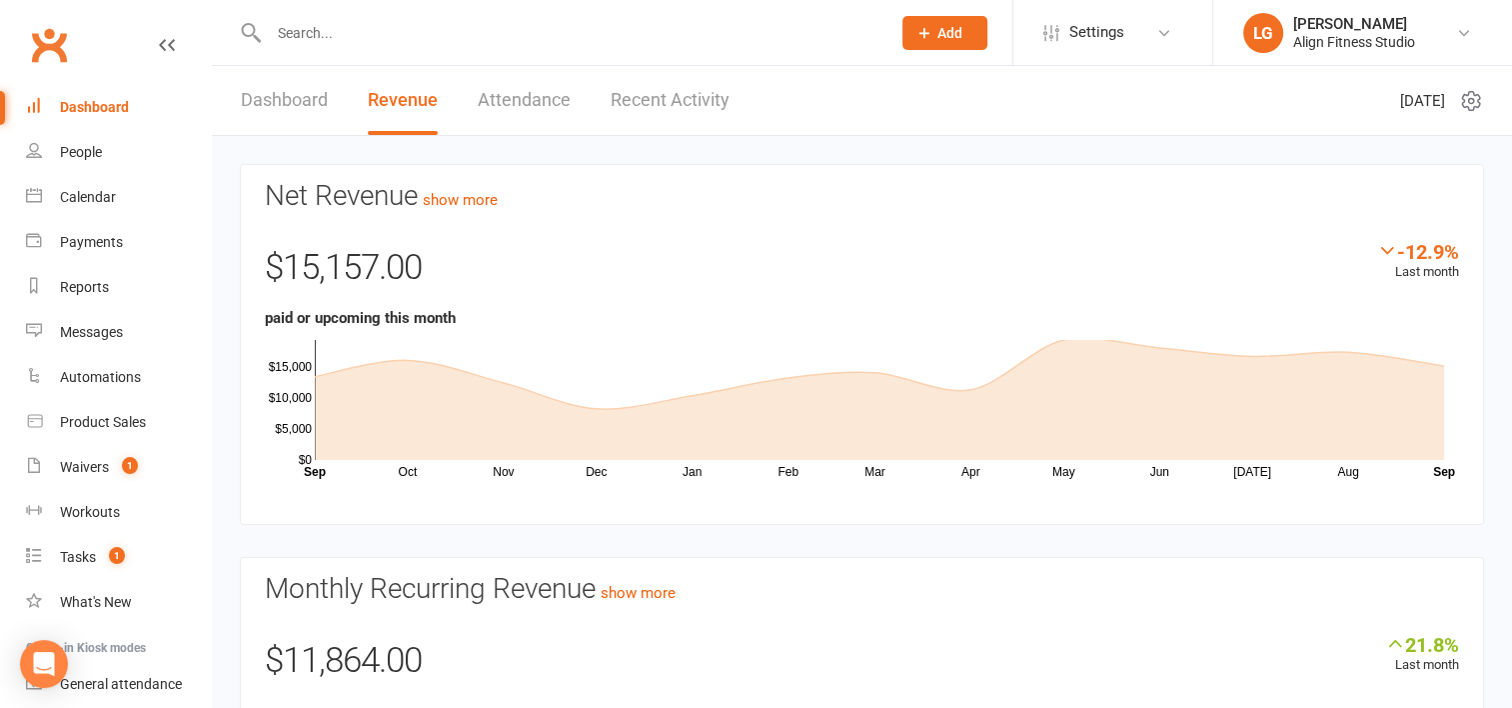
click at [1427, 268] on div "-12.9% Last month" at bounding box center [1418, 261] width 82 height 43
click at [331, 41] on input "text" at bounding box center [570, 33] width 614 height 28
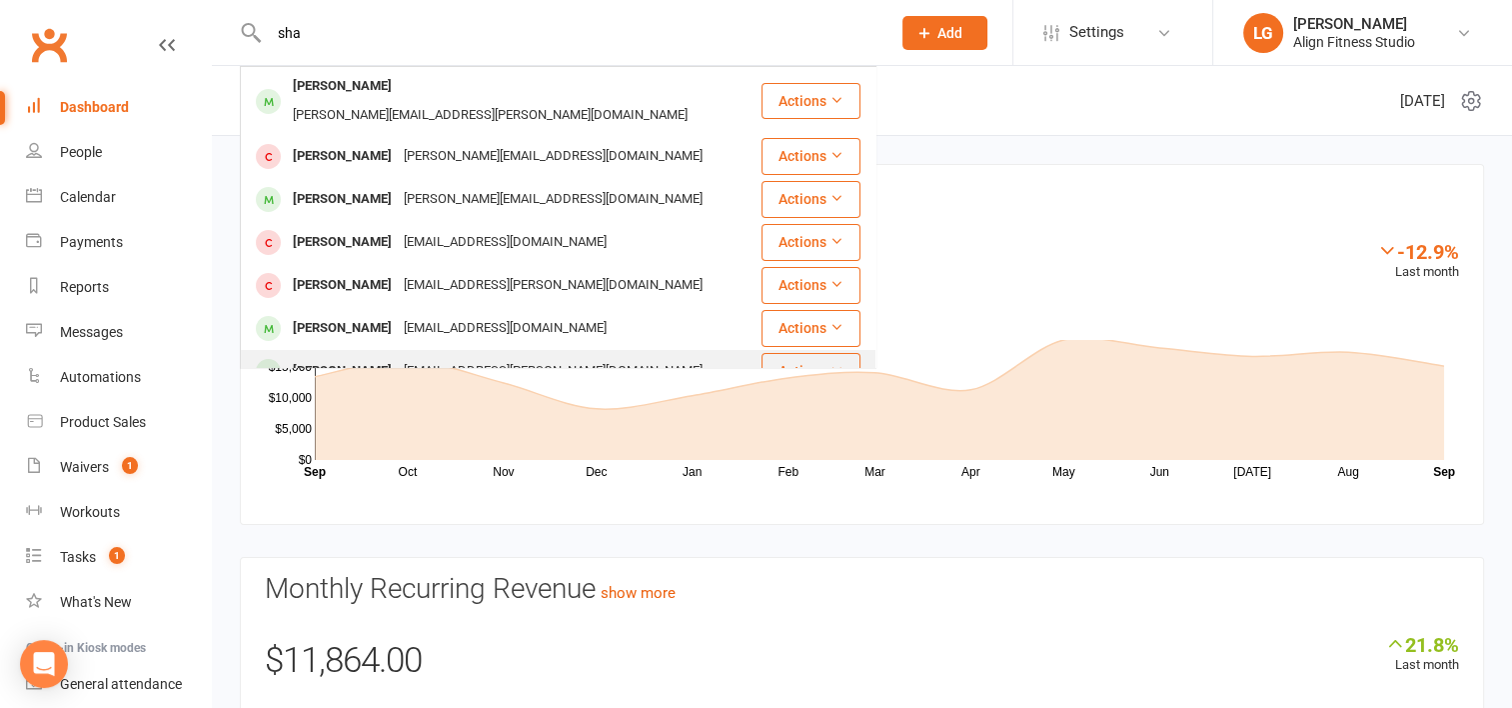
type input "sha"
click at [445, 358] on div "Shainaye.cahill@hotmail.com" at bounding box center [553, 371] width 311 height 29
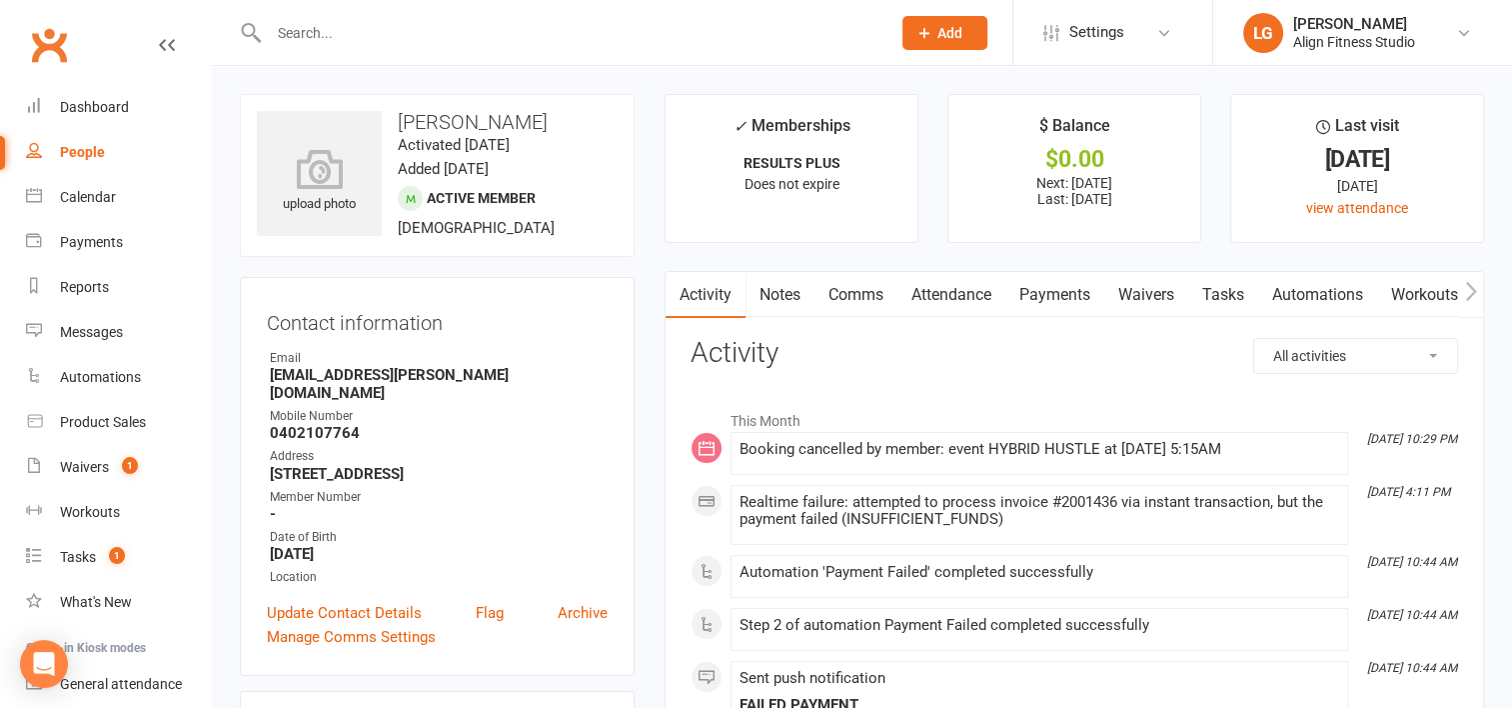
click at [1058, 291] on link "Payments" at bounding box center [1055, 295] width 99 height 46
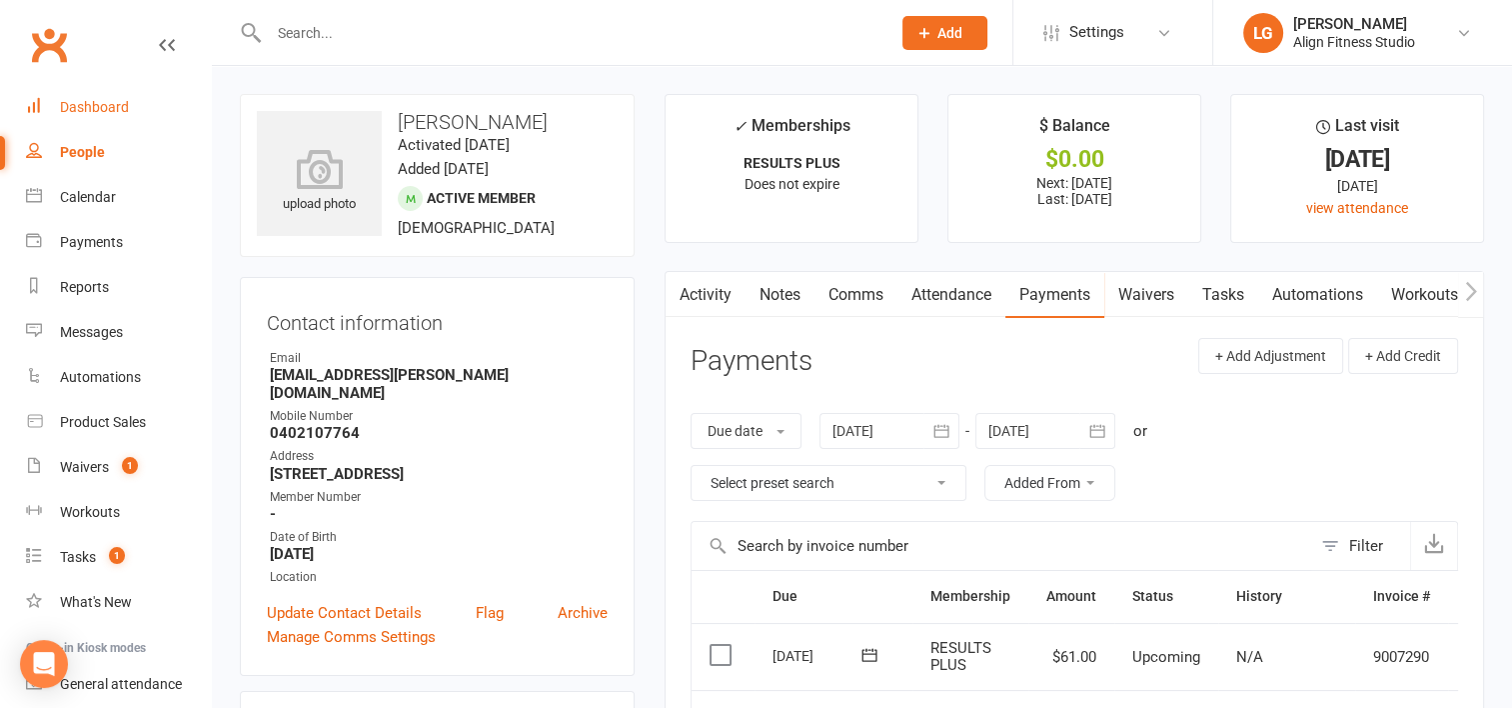
click at [107, 111] on div "Dashboard" at bounding box center [94, 107] width 69 height 16
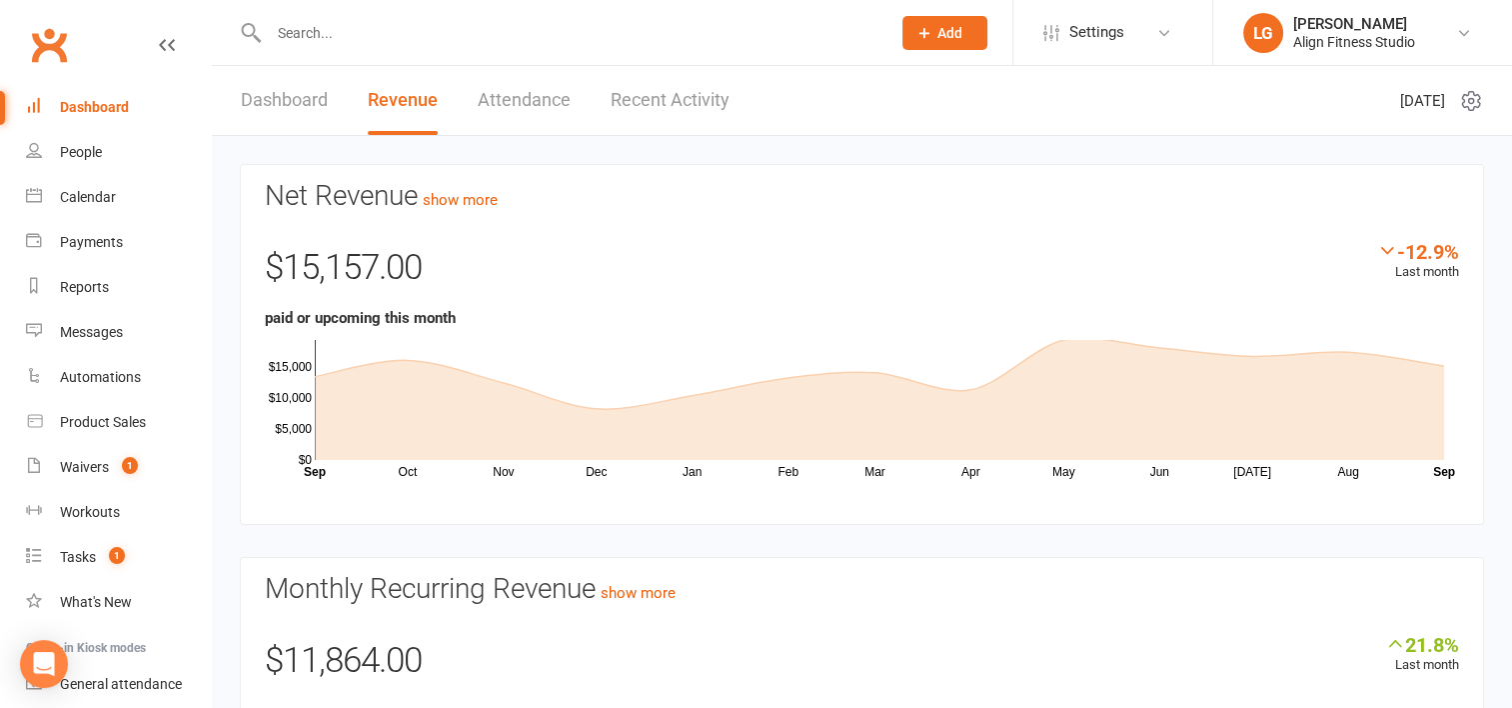
click at [667, 100] on link "Recent Activity" at bounding box center [670, 100] width 119 height 69
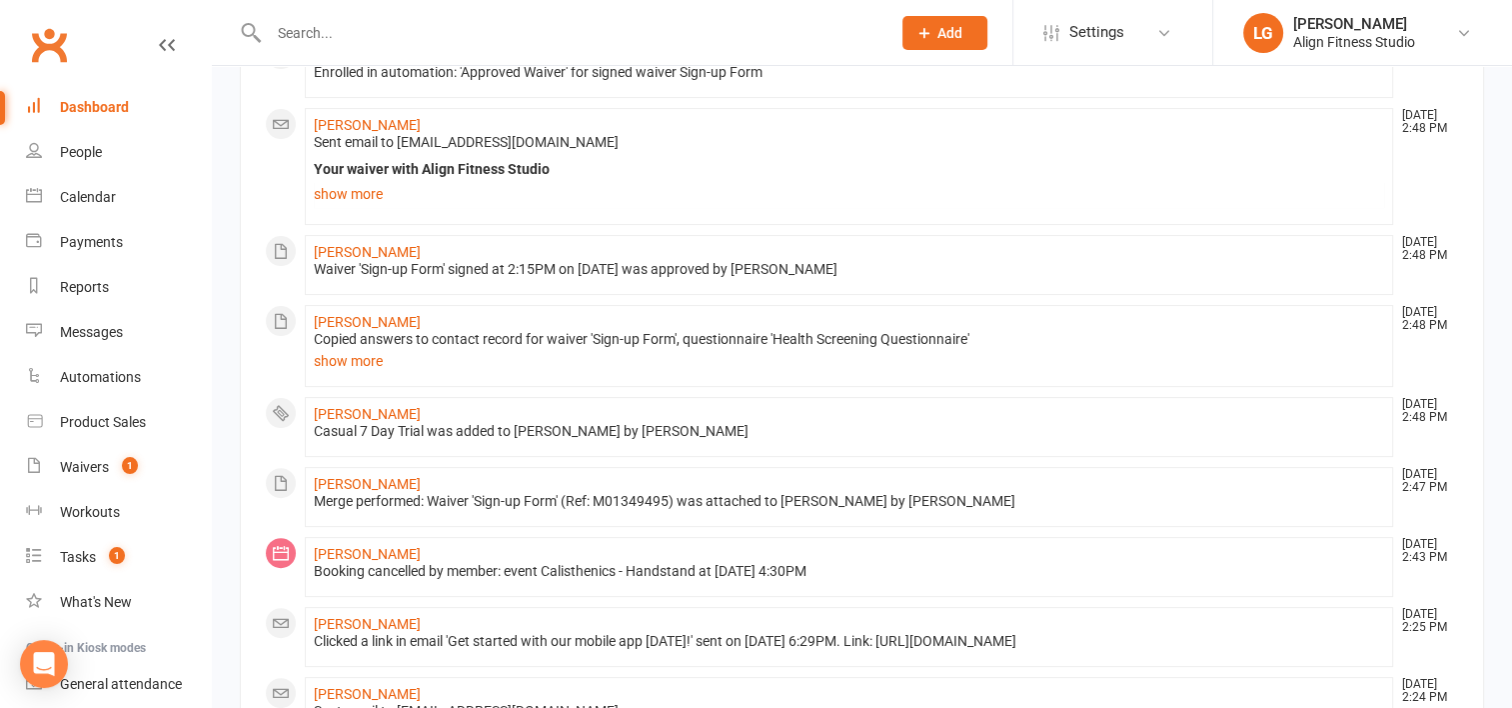
scroll to position [671, 0]
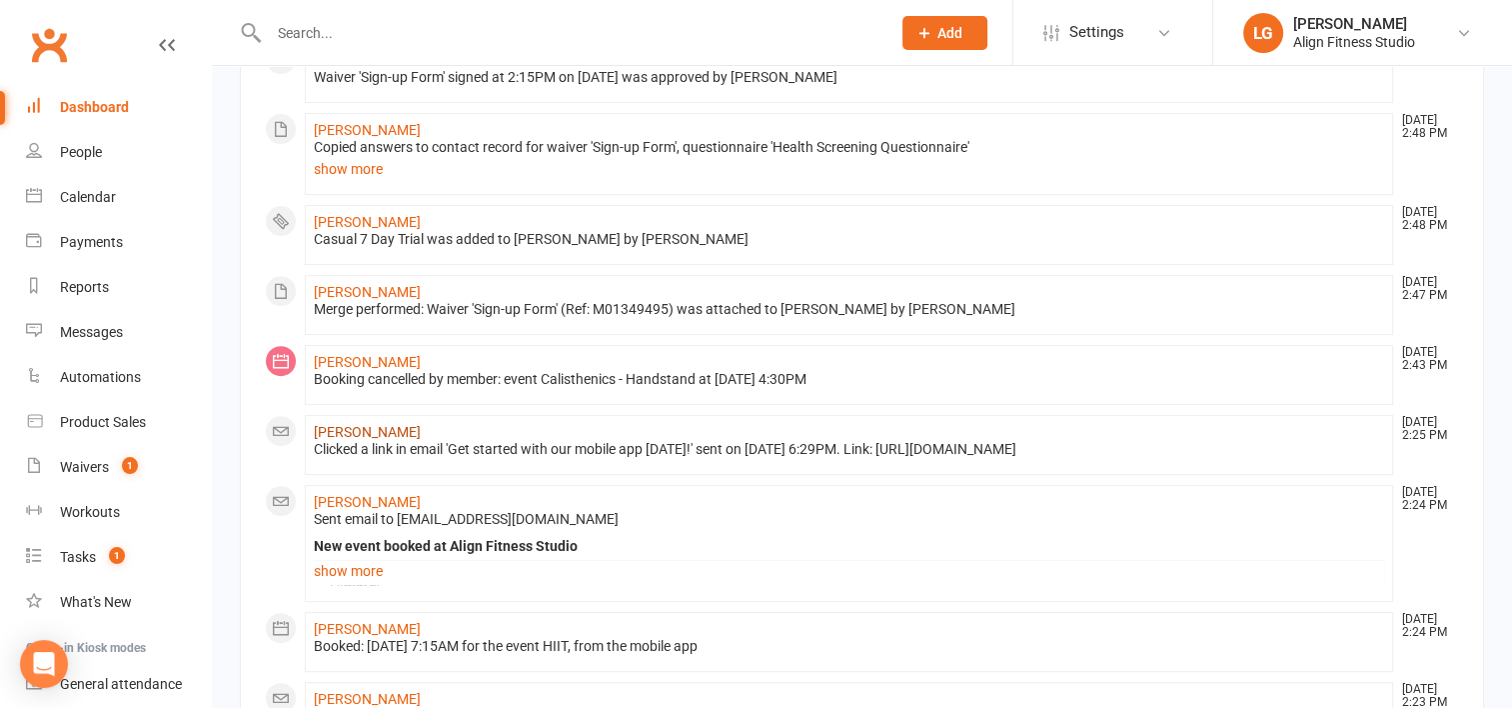
click at [339, 424] on link "Eva Buckley" at bounding box center [367, 432] width 107 height 16
